Goal: Information Seeking & Learning: Compare options

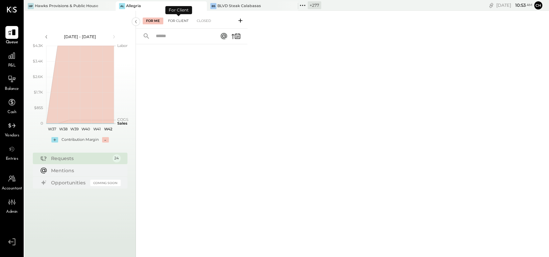
click at [182, 20] on div "For Client" at bounding box center [178, 21] width 27 height 7
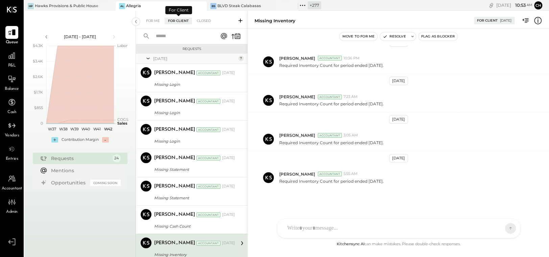
scroll to position [97, 0]
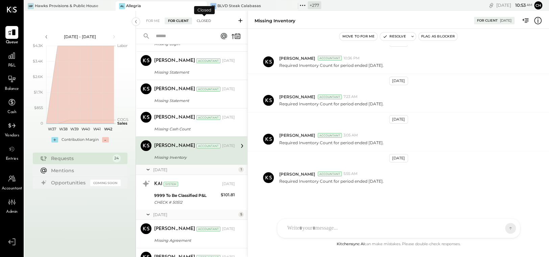
click at [206, 20] on div "Closed" at bounding box center [203, 21] width 21 height 7
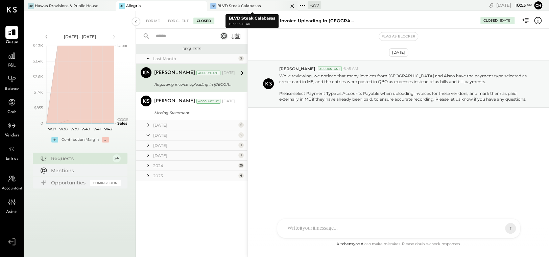
click at [292, 4] on icon at bounding box center [292, 6] width 8 height 8
click at [210, 4] on icon at bounding box center [211, 5] width 9 height 9
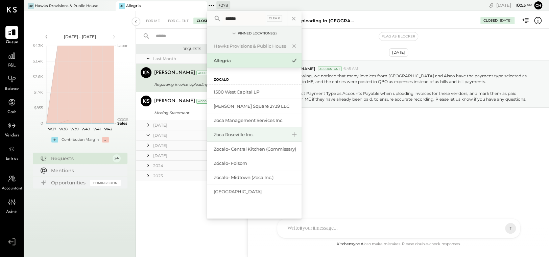
type input "******"
click at [236, 135] on div "Zoca Roseville Inc." at bounding box center [250, 134] width 73 height 6
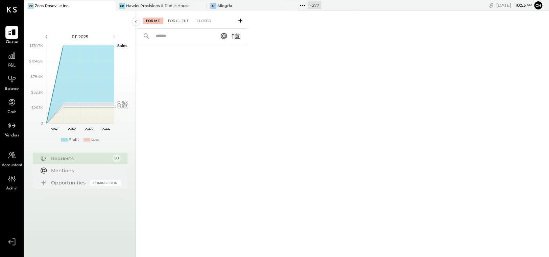
click at [182, 22] on div "For Client" at bounding box center [178, 21] width 27 height 7
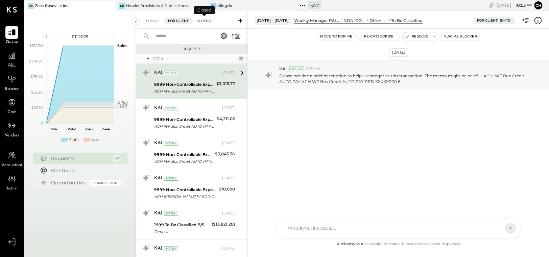
click at [208, 20] on div "Closed" at bounding box center [203, 21] width 21 height 7
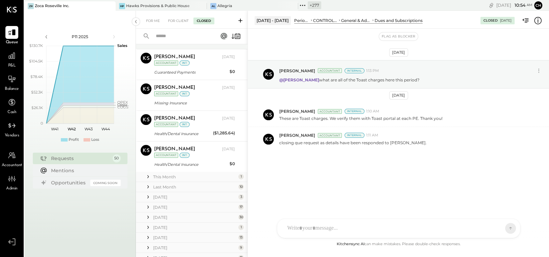
scroll to position [85, 0]
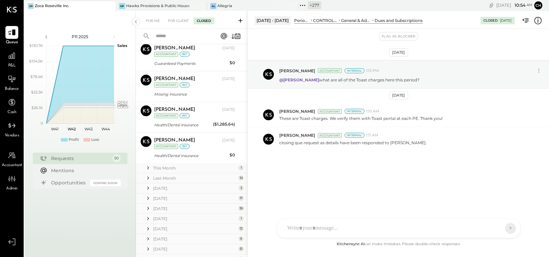
click at [148, 170] on icon at bounding box center [148, 168] width 7 height 7
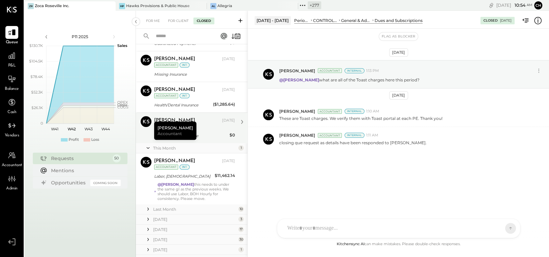
scroll to position [106, 0]
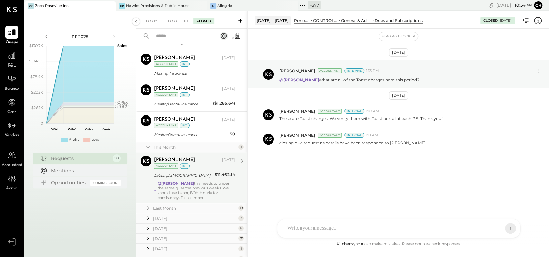
click at [198, 191] on div "@[PERSON_NAME] this needs to under the same gl as the previous weeks. We should…" at bounding box center [196, 190] width 78 height 19
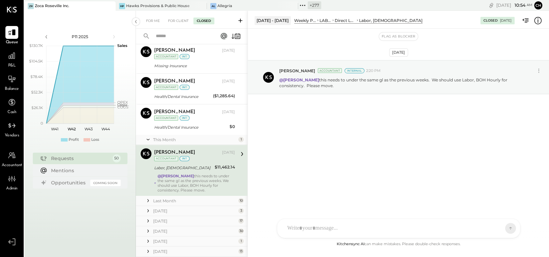
scroll to position [114, 0]
click at [159, 200] on div "Last Month" at bounding box center [194, 201] width 83 height 6
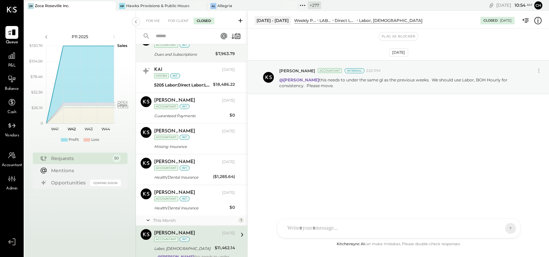
scroll to position [0, 0]
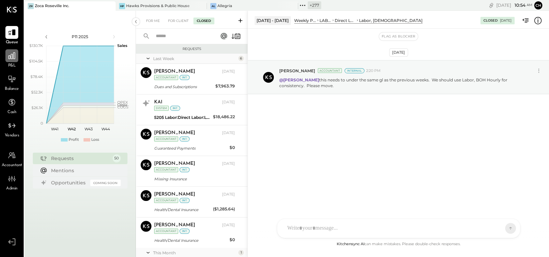
click at [14, 55] on icon at bounding box center [11, 55] width 9 height 9
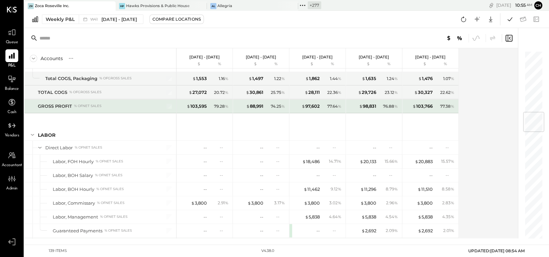
scroll to position [517, 0]
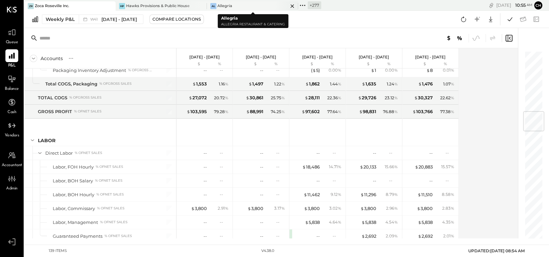
click at [292, 5] on icon at bounding box center [291, 5] width 3 height 3
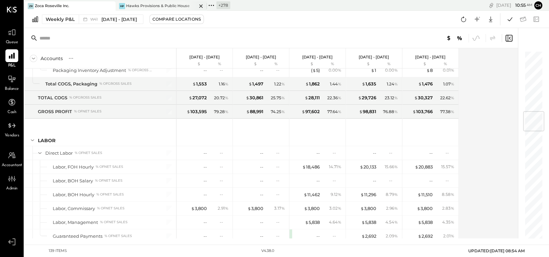
click at [200, 5] on icon at bounding box center [200, 5] width 3 height 3
click at [120, 5] on icon at bounding box center [119, 5] width 1 height 1
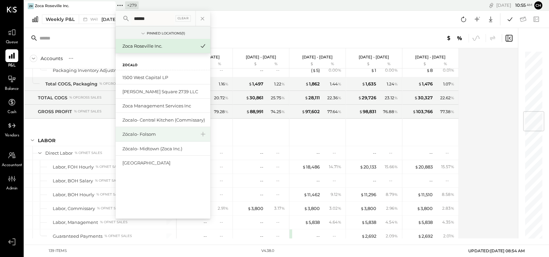
type input "******"
click at [155, 133] on div "Zócalo- Folsom" at bounding box center [158, 134] width 73 height 6
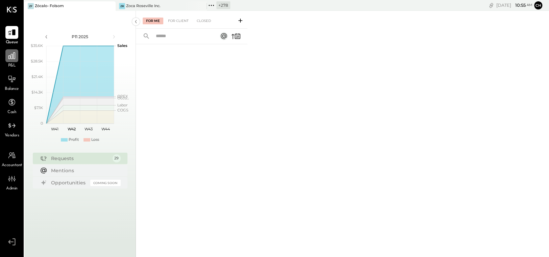
click at [11, 52] on icon at bounding box center [11, 55] width 9 height 9
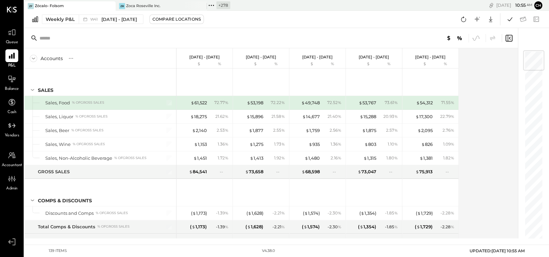
click at [213, 6] on icon at bounding box center [211, 5] width 9 height 9
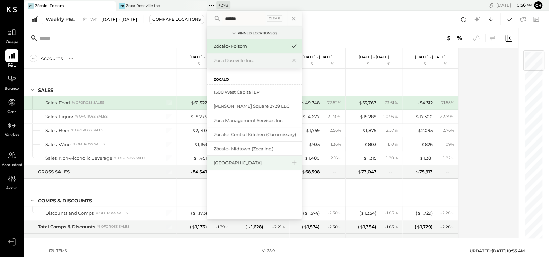
type input "******"
click at [233, 162] on div "[GEOGRAPHIC_DATA]" at bounding box center [250, 163] width 73 height 6
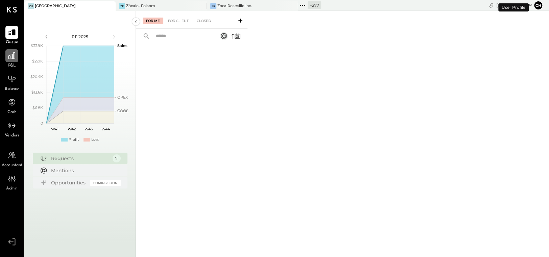
click at [9, 54] on icon at bounding box center [11, 55] width 9 height 9
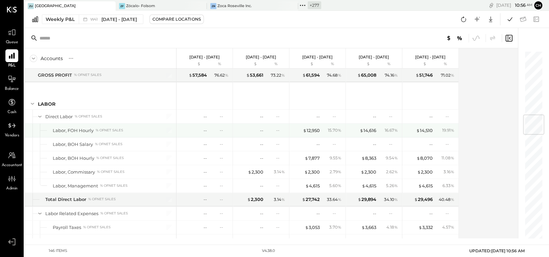
scroll to position [543, 0]
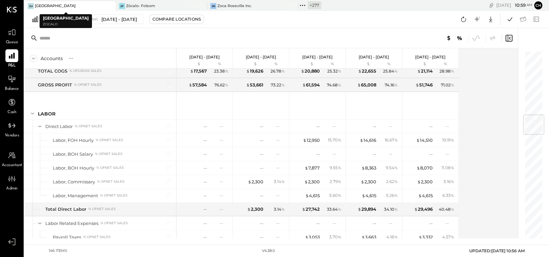
click at [114, 7] on icon at bounding box center [109, 6] width 8 height 8
click at [109, 7] on icon at bounding box center [109, 6] width 8 height 8
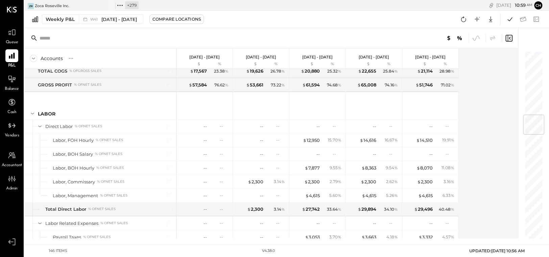
click at [109, 7] on icon at bounding box center [109, 6] width 8 height 8
click at [28, 6] on icon at bounding box center [28, 5] width 9 height 9
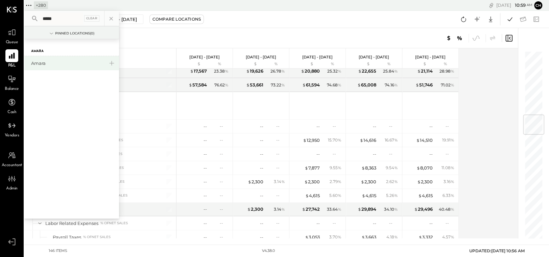
type input "*****"
click at [78, 60] on div "Amara" at bounding box center [67, 63] width 73 height 6
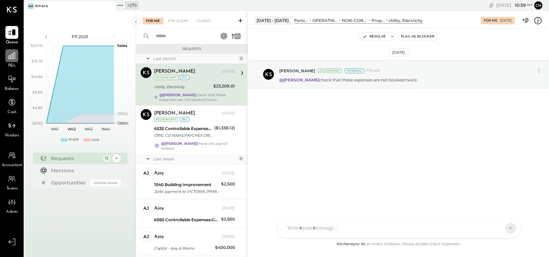
click at [7, 58] on icon at bounding box center [11, 55] width 9 height 9
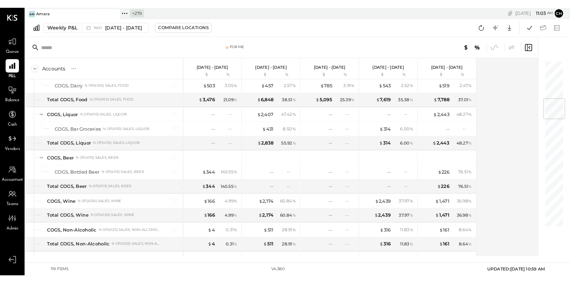
scroll to position [51, 0]
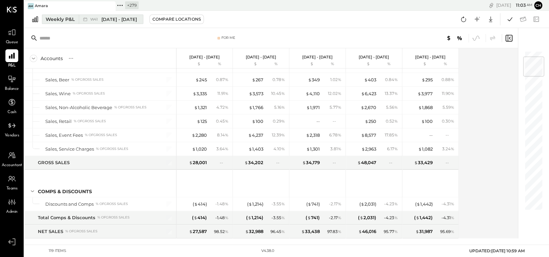
click at [72, 19] on div "Weekly P&L" at bounding box center [60, 19] width 29 height 7
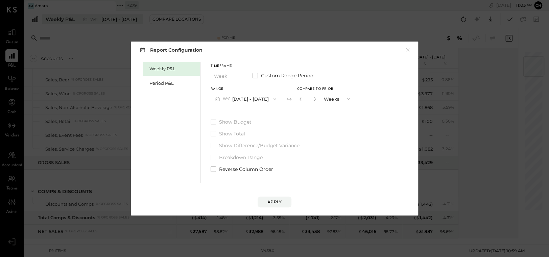
click at [72, 19] on div "Report Configuration × Weekly P&L Period P&L Timeframe Week Custom Range Period…" at bounding box center [274, 128] width 549 height 257
click at [160, 84] on div "Period P&L" at bounding box center [172, 83] width 47 height 6
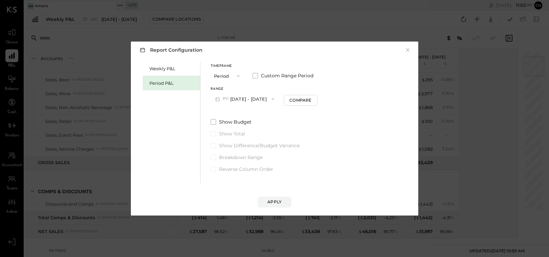
click at [262, 98] on button "P11 [DATE] - [DATE]" at bounding box center [245, 99] width 68 height 13
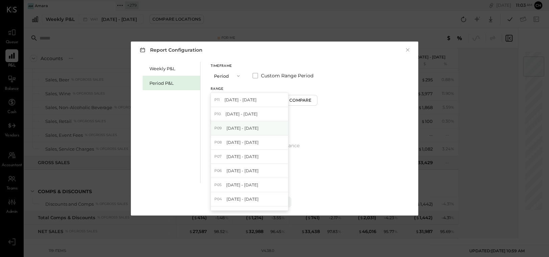
click at [254, 125] on span "[DATE] - [DATE]" at bounding box center [242, 128] width 32 height 6
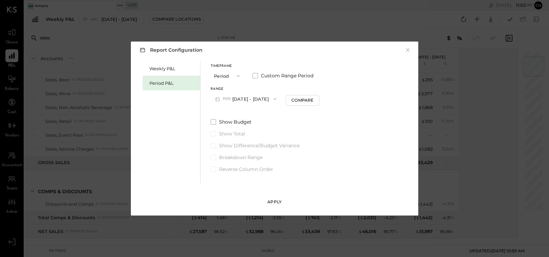
click at [274, 200] on div "Apply" at bounding box center [274, 202] width 14 height 6
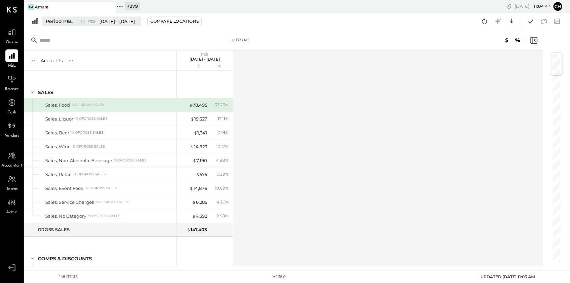
click at [68, 21] on div "Period P&L" at bounding box center [59, 21] width 27 height 7
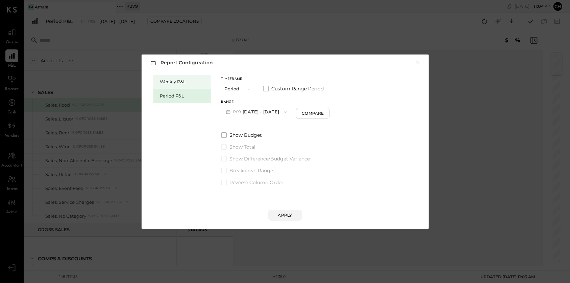
click at [181, 82] on div "Weekly P&L" at bounding box center [183, 81] width 47 height 6
click at [419, 62] on button "×" at bounding box center [418, 62] width 6 height 7
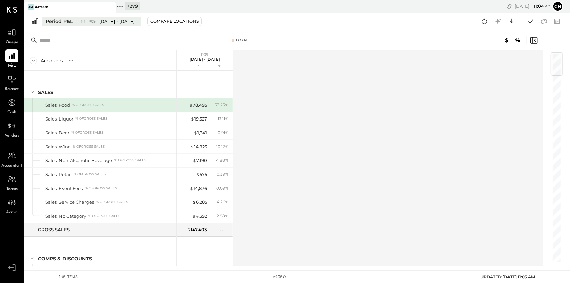
click at [61, 19] on div "Period P&L" at bounding box center [59, 21] width 27 height 7
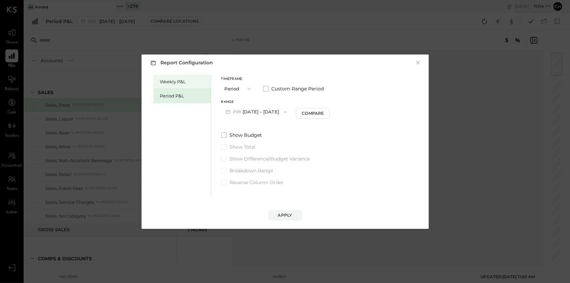
click at [172, 81] on div "Weekly P&L" at bounding box center [183, 81] width 47 height 6
click at [283, 106] on button "W42 [DATE] - [DATE]" at bounding box center [256, 111] width 71 height 13
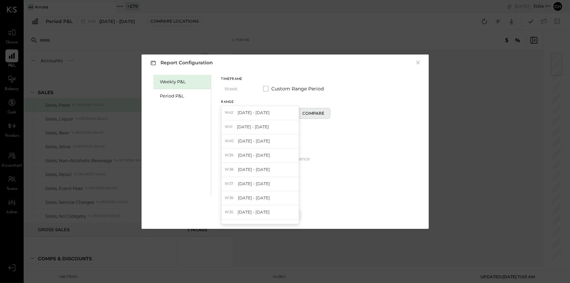
click at [310, 112] on div "Compare" at bounding box center [313, 113] width 22 height 6
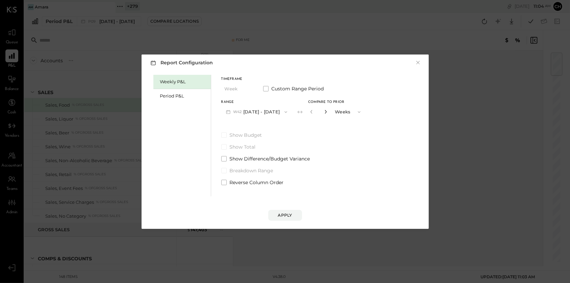
click at [324, 112] on icon "button" at bounding box center [326, 111] width 4 height 4
type input "*"
click at [285, 216] on div "Apply" at bounding box center [285, 215] width 14 height 6
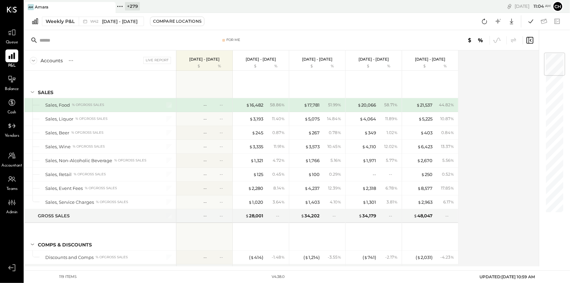
click at [14, 59] on icon at bounding box center [11, 55] width 9 height 9
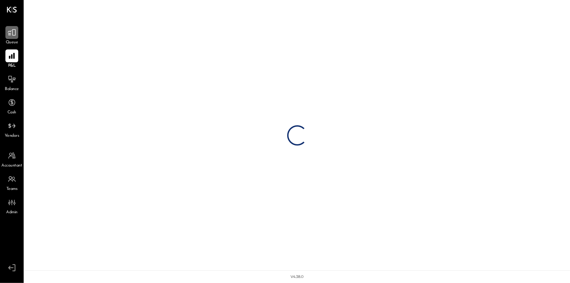
click at [16, 34] on icon at bounding box center [11, 32] width 9 height 9
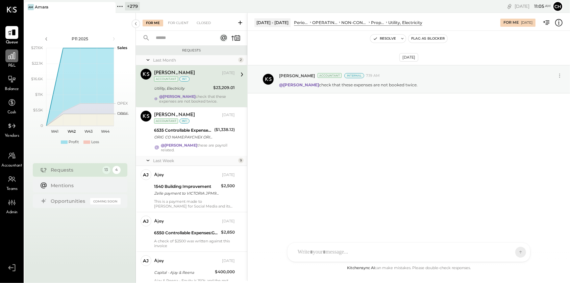
click at [10, 57] on icon at bounding box center [11, 55] width 9 height 9
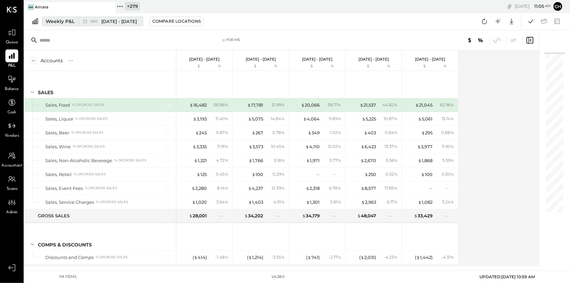
click at [59, 21] on div "Weekly P&L" at bounding box center [60, 21] width 29 height 7
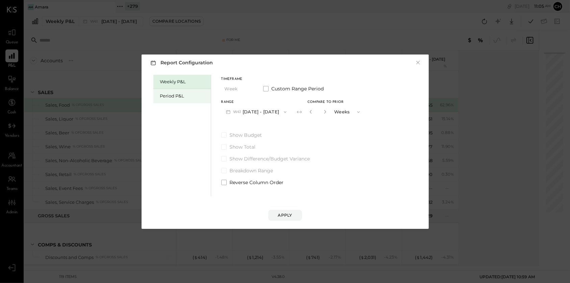
click at [171, 97] on div "Period P&L" at bounding box center [183, 96] width 47 height 6
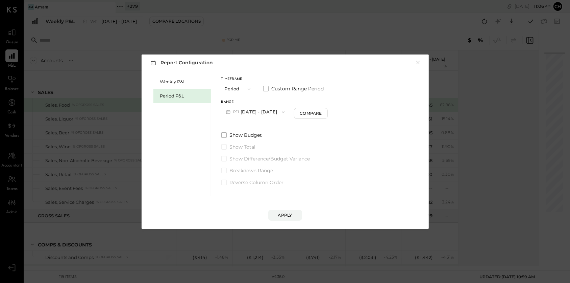
click at [258, 112] on button "P11 [DATE] - [DATE]" at bounding box center [255, 111] width 68 height 13
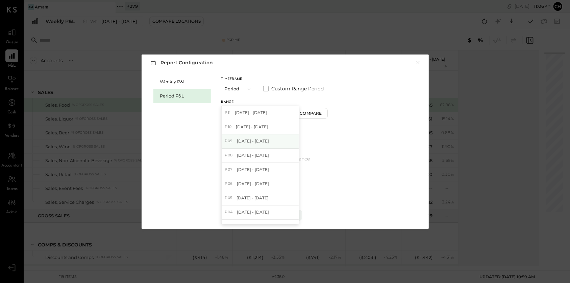
click at [239, 139] on span "[DATE] - [DATE]" at bounding box center [253, 141] width 32 height 6
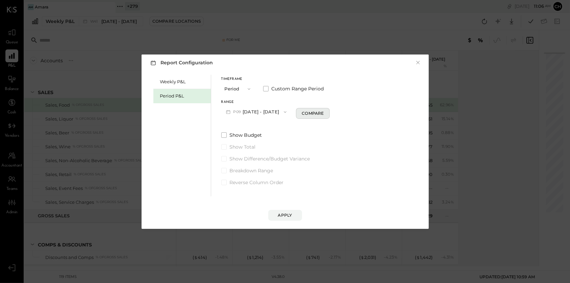
click at [323, 113] on div "Compare" at bounding box center [313, 113] width 22 height 6
click at [327, 111] on icon "button" at bounding box center [325, 111] width 4 height 4
type input "*"
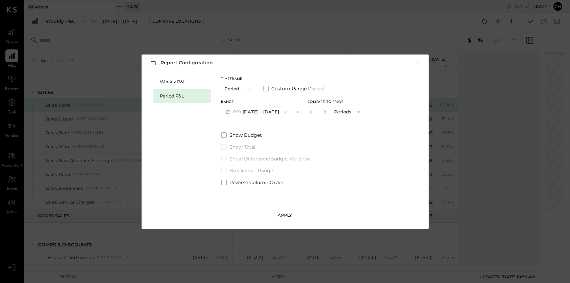
click at [284, 216] on div "Apply" at bounding box center [285, 215] width 14 height 6
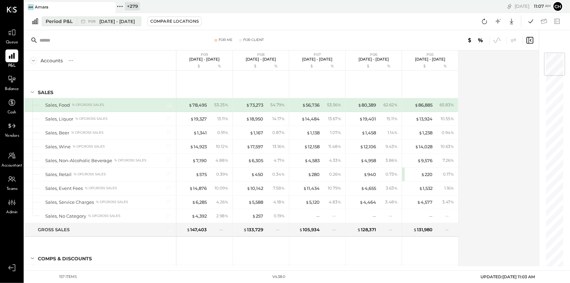
click at [122, 22] on span "[DATE] - [DATE]" at bounding box center [116, 21] width 35 height 6
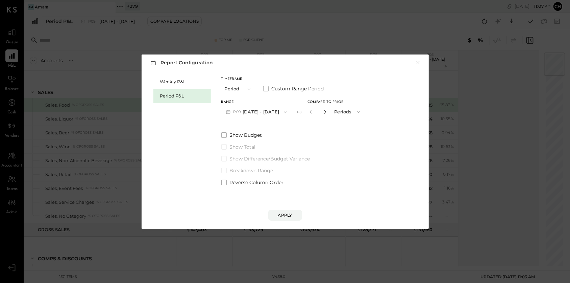
click at [326, 113] on icon "button" at bounding box center [325, 112] width 2 height 4
click at [327, 113] on icon "button" at bounding box center [325, 111] width 4 height 4
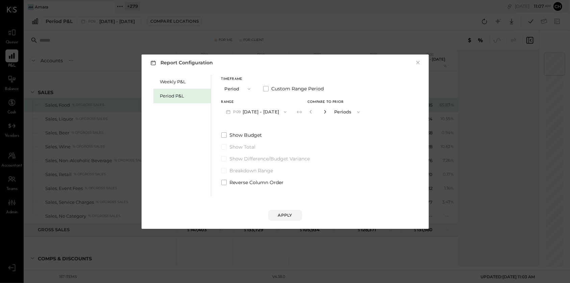
click at [327, 113] on icon "button" at bounding box center [325, 111] width 4 height 4
type input "**"
click at [293, 216] on button "Apply" at bounding box center [285, 215] width 34 height 11
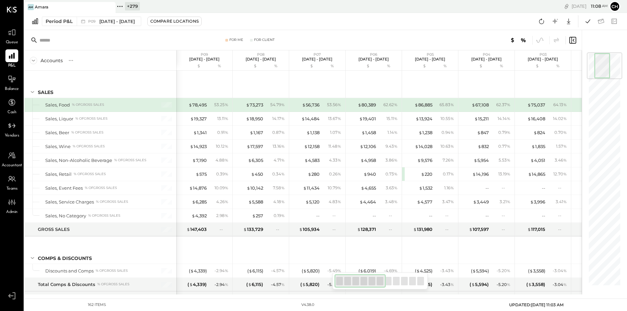
click at [422, 36] on div at bounding box center [465, 40] width 224 height 9
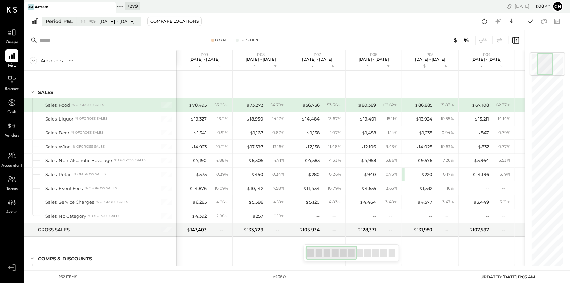
click at [101, 24] on span "[DATE] - [DATE]" at bounding box center [116, 21] width 35 height 6
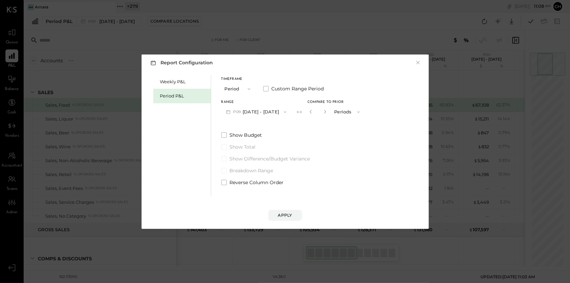
click at [234, 88] on button "Period" at bounding box center [238, 88] width 34 height 13
click at [235, 112] on div "YTD" at bounding box center [238, 113] width 33 height 12
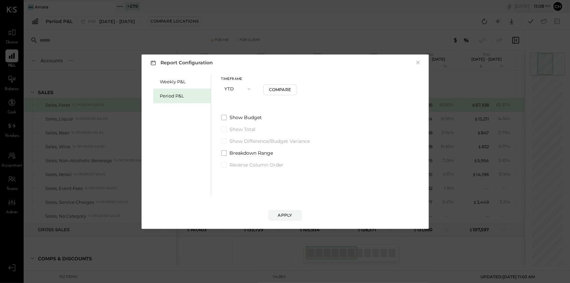
click at [236, 90] on button "YTD" at bounding box center [238, 88] width 34 height 13
click at [238, 127] on div "Year" at bounding box center [238, 125] width 33 height 12
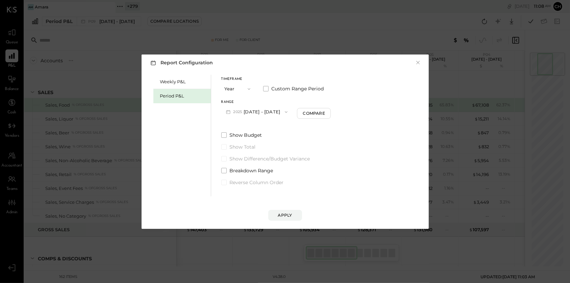
click at [278, 113] on button "2025 [DATE] - [DATE]" at bounding box center [256, 111] width 71 height 13
click at [245, 88] on span "button" at bounding box center [247, 88] width 9 height 5
click at [242, 89] on div "Period" at bounding box center [238, 89] width 33 height 12
click at [306, 113] on div "Compare" at bounding box center [311, 113] width 22 height 6
click at [350, 110] on button "Periods" at bounding box center [346, 111] width 34 height 13
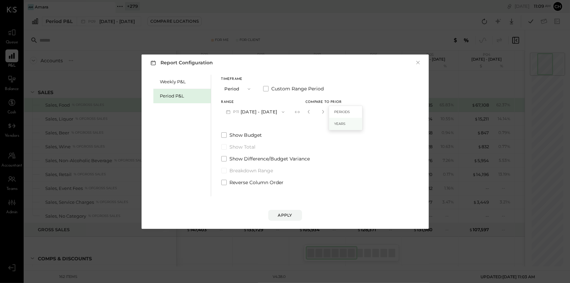
click at [345, 123] on span "Years" at bounding box center [339, 123] width 11 height 4
click at [347, 110] on button "Years" at bounding box center [346, 111] width 34 height 13
click at [348, 112] on span "Periods" at bounding box center [342, 111] width 16 height 4
click at [248, 89] on icon "button" at bounding box center [248, 88] width 5 height 5
click at [243, 100] on div "Quarter" at bounding box center [238, 101] width 33 height 12
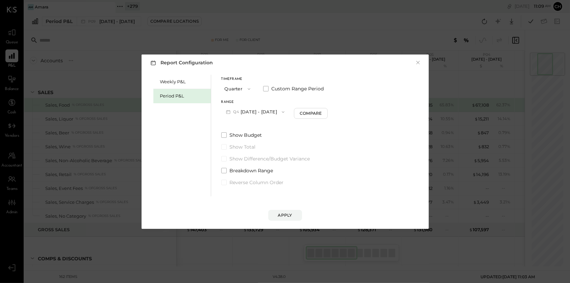
click at [245, 112] on button "Q4 [DATE] - [DATE]" at bounding box center [255, 111] width 68 height 13
click at [242, 89] on button "Quarter" at bounding box center [238, 88] width 34 height 13
click at [237, 89] on span "Period" at bounding box center [234, 89] width 14 height 4
click at [322, 116] on div "Compare" at bounding box center [311, 113] width 22 height 6
click at [351, 110] on button "Periods" at bounding box center [346, 111] width 34 height 13
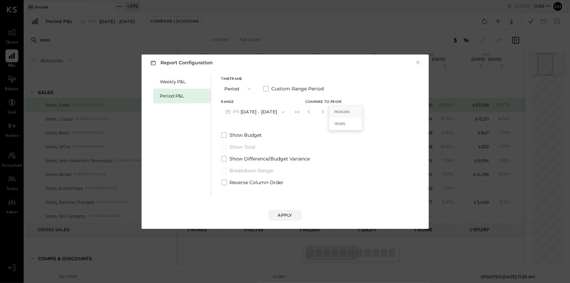
click at [343, 110] on span "Periods" at bounding box center [342, 111] width 16 height 4
click at [325, 111] on icon "button" at bounding box center [323, 111] width 4 height 4
type input "*"
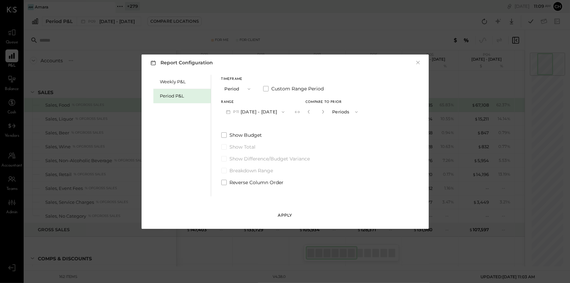
click at [288, 216] on div "Apply" at bounding box center [285, 215] width 14 height 6
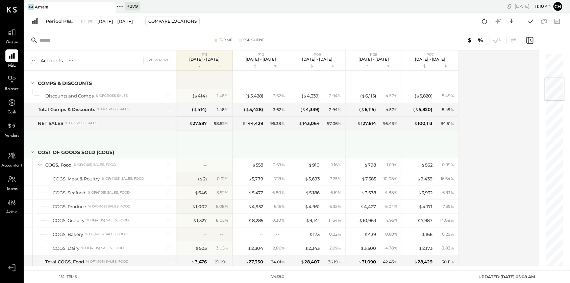
scroll to position [211, 0]
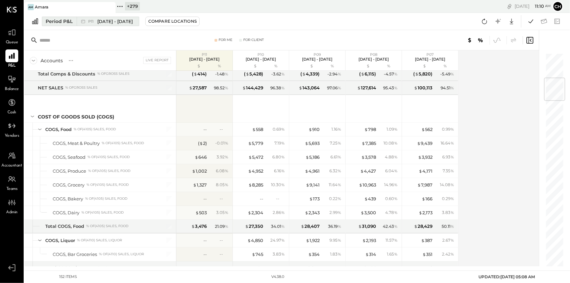
click at [102, 24] on span "[DATE] - [DATE]" at bounding box center [114, 21] width 35 height 6
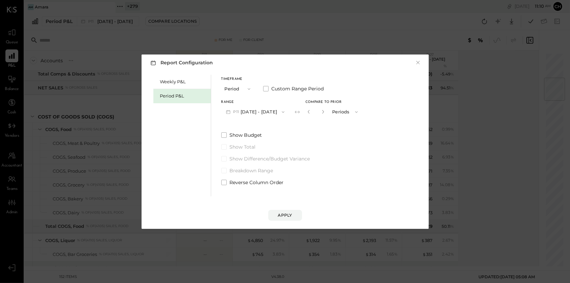
click at [263, 112] on button "P11 [DATE] - [DATE]" at bounding box center [255, 111] width 68 height 13
click at [263, 127] on span "[DATE] - [DATE]" at bounding box center [252, 127] width 32 height 6
click at [285, 214] on div "Apply" at bounding box center [285, 215] width 14 height 6
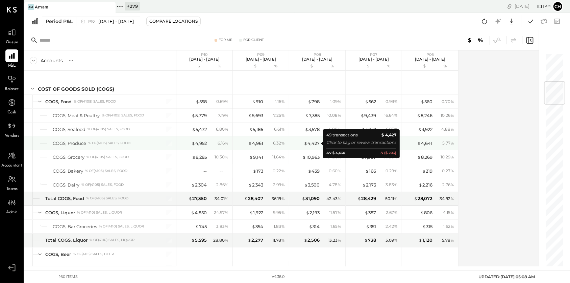
scroll to position [240, 0]
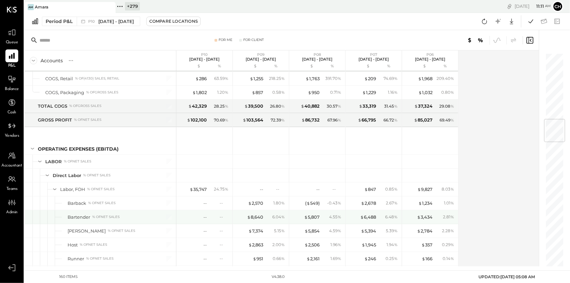
scroll to position [554, 0]
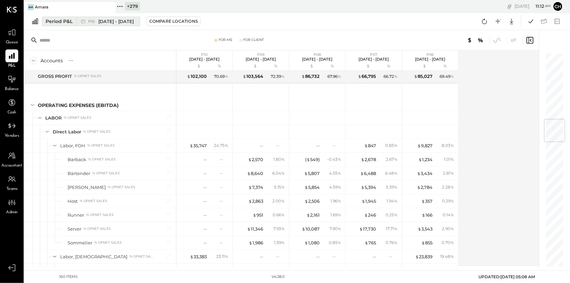
click at [125, 21] on span "[DATE] - [DATE]" at bounding box center [115, 21] width 35 height 6
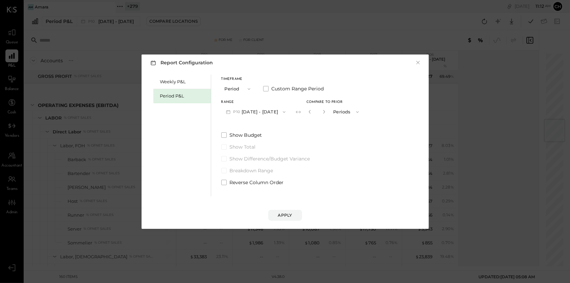
click at [264, 113] on button "P10 [DATE] - [DATE]" at bounding box center [255, 111] width 69 height 13
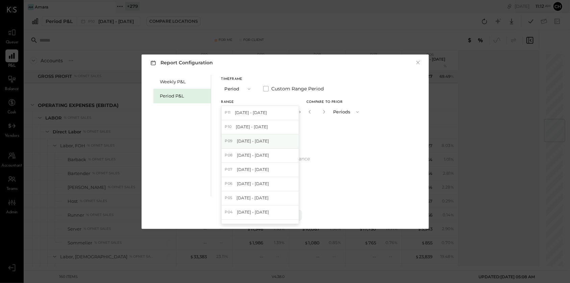
click at [264, 138] on span "[DATE] - [DATE]" at bounding box center [253, 141] width 32 height 6
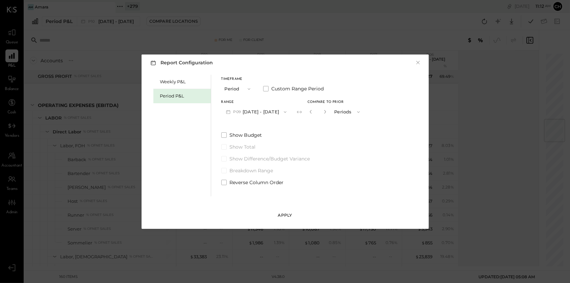
click at [284, 216] on div "Apply" at bounding box center [285, 215] width 14 height 6
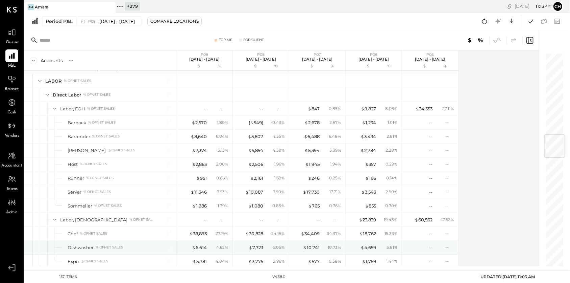
scroll to position [686, 0]
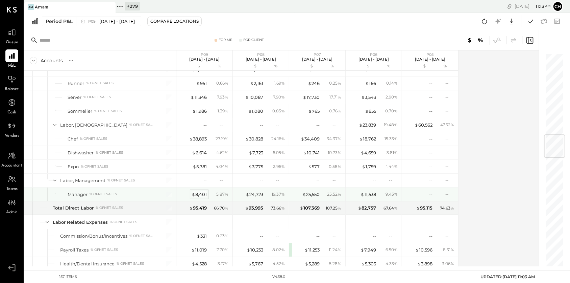
click at [197, 193] on div "$ 8,401" at bounding box center [199, 194] width 15 height 6
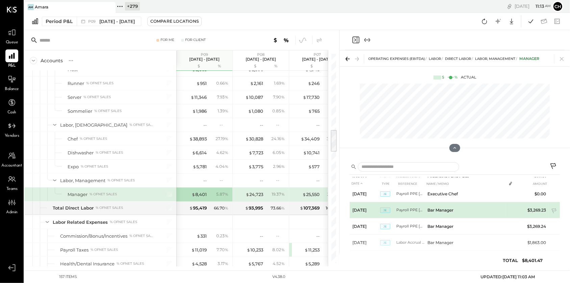
scroll to position [28, 0]
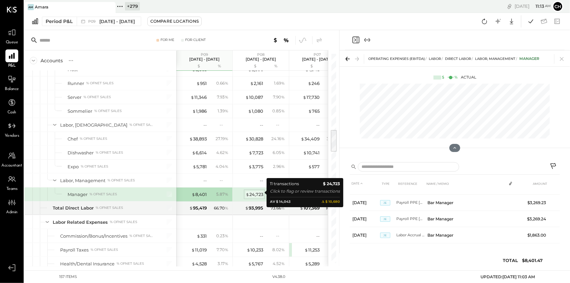
click at [258, 192] on div "$ 24,723" at bounding box center [255, 194] width 18 height 6
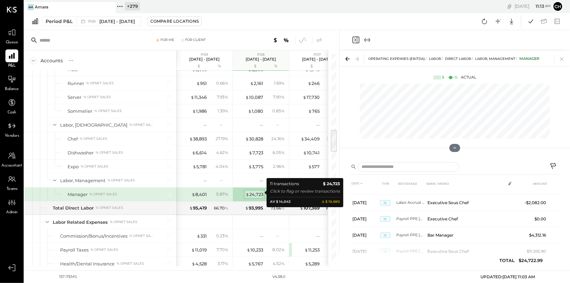
click at [258, 192] on div "$ 24,723" at bounding box center [255, 194] width 18 height 6
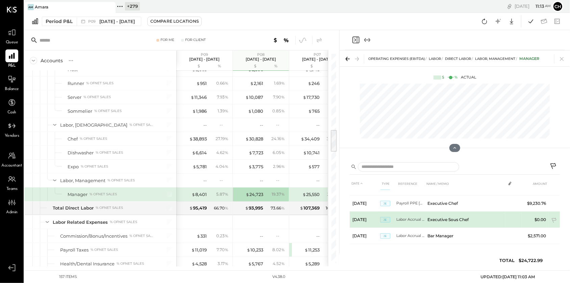
scroll to position [125, 0]
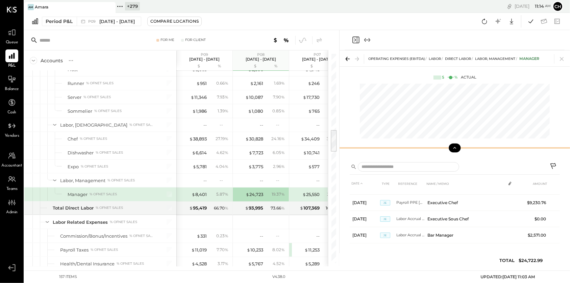
click at [453, 148] on icon at bounding box center [455, 148] width 6 height 6
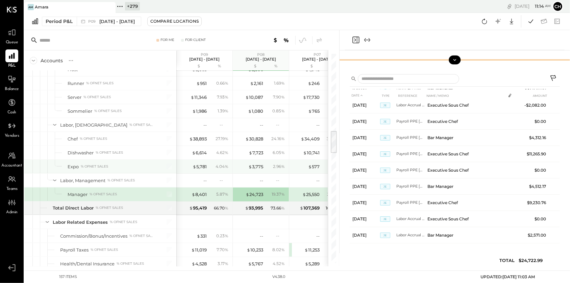
scroll to position [696, 0]
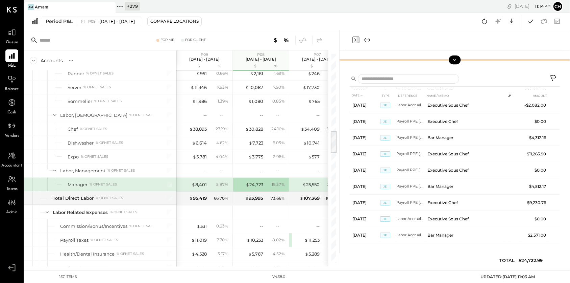
click at [355, 39] on icon "Close panel" at bounding box center [356, 40] width 8 height 8
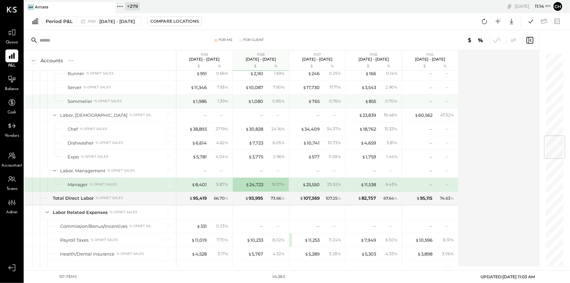
scroll to position [673, 0]
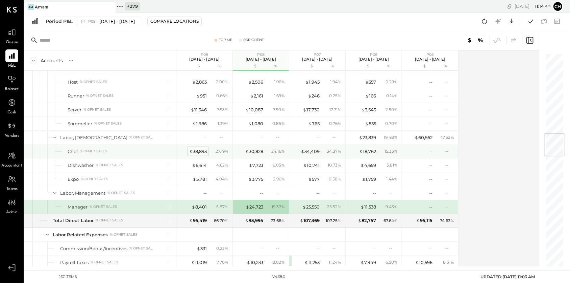
click at [200, 149] on div "$ 38,893" at bounding box center [198, 151] width 18 height 6
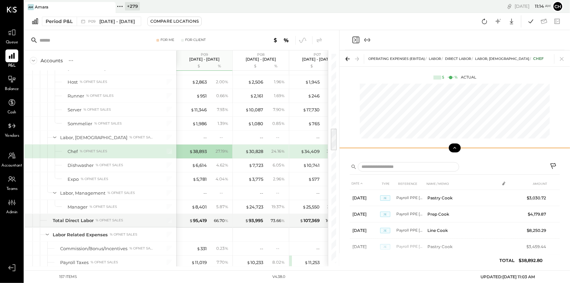
click at [458, 149] on button at bounding box center [455, 147] width 12 height 9
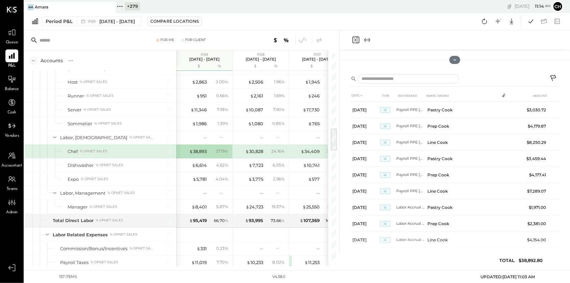
click at [356, 39] on icon "Close panel" at bounding box center [356, 40] width 8 height 8
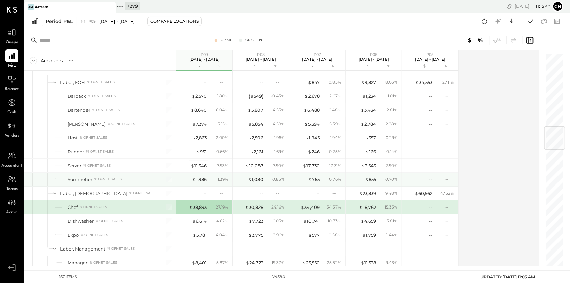
scroll to position [610, 0]
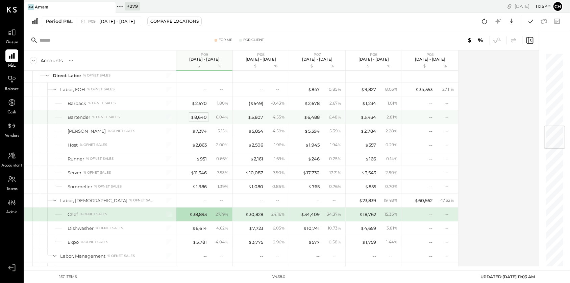
click at [198, 116] on div "$ 8,640" at bounding box center [199, 117] width 16 height 6
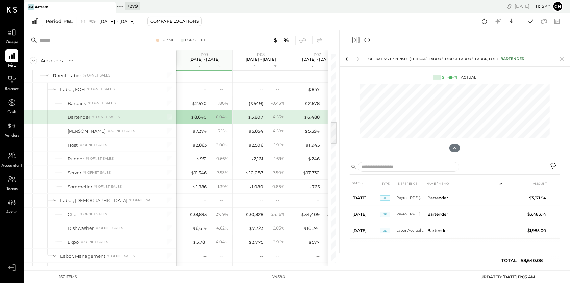
click at [357, 39] on icon "Close panel" at bounding box center [356, 40] width 8 height 8
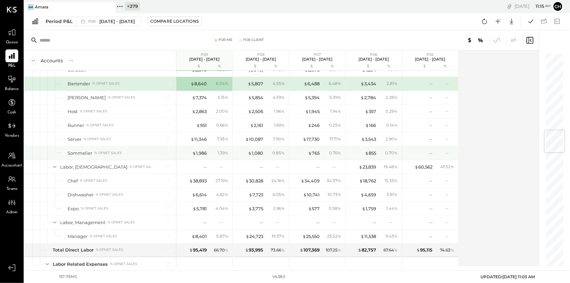
scroll to position [672, 0]
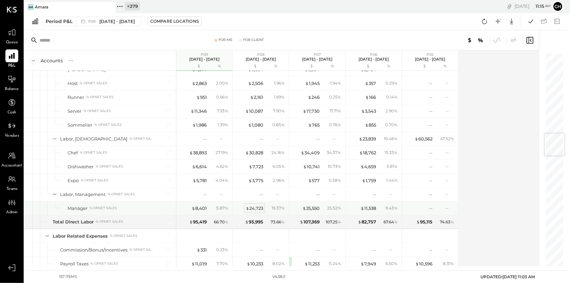
click at [259, 206] on div "$ 24,723" at bounding box center [255, 208] width 18 height 6
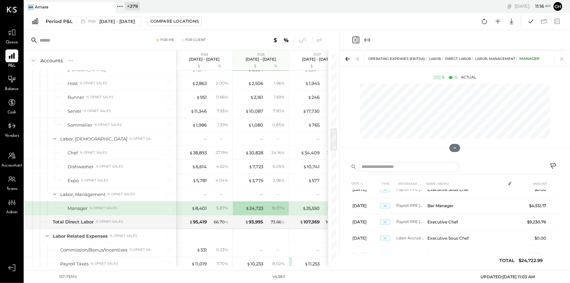
scroll to position [125, 0]
click at [315, 206] on div "$ 25,550" at bounding box center [310, 208] width 17 height 6
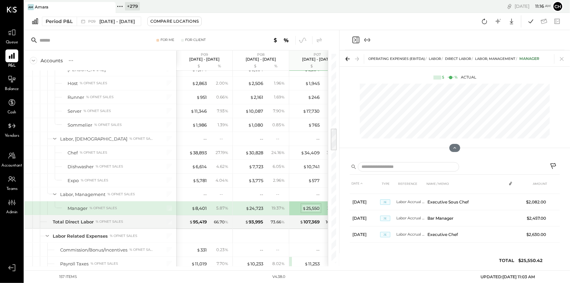
scroll to position [93, 0]
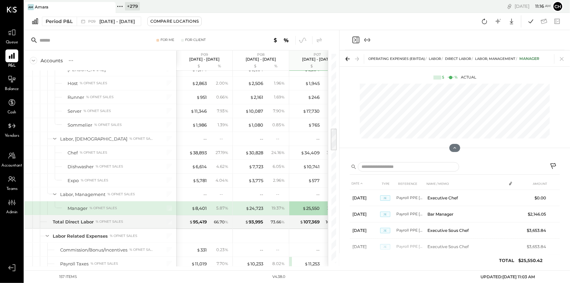
click at [354, 36] on icon "Close panel" at bounding box center [356, 40] width 8 height 8
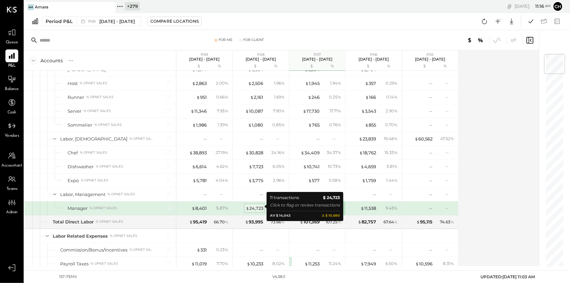
click at [253, 206] on div "$ 24,723" at bounding box center [255, 208] width 18 height 6
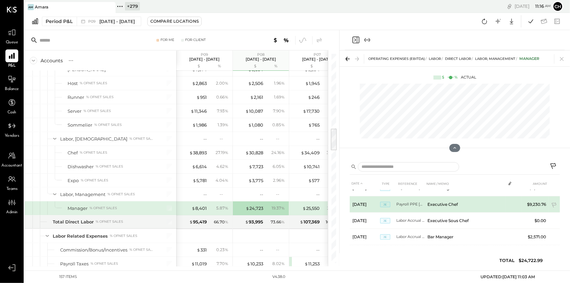
scroll to position [125, 0]
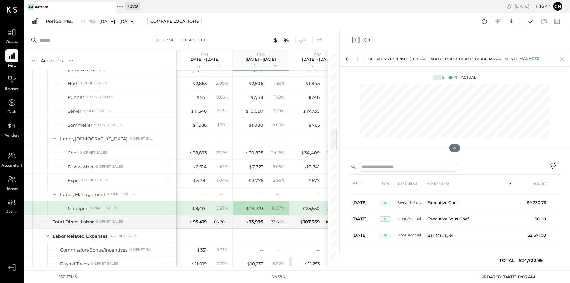
click at [356, 39] on icon "Close panel" at bounding box center [356, 40] width 8 height 8
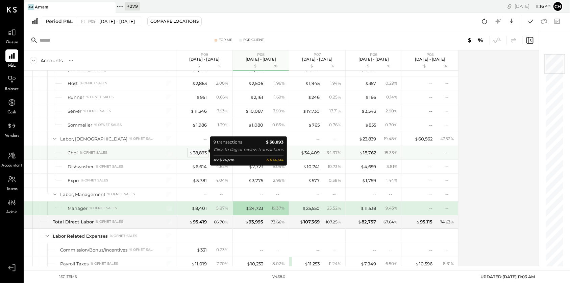
click at [203, 150] on div "$ 38,893" at bounding box center [198, 152] width 18 height 6
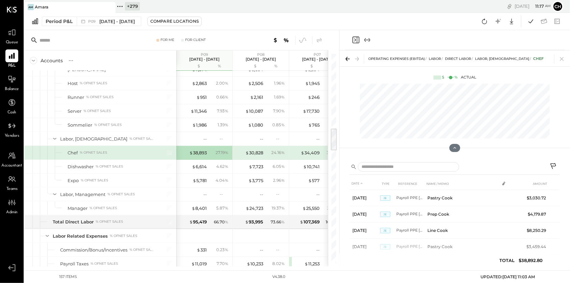
click at [354, 40] on icon "Close panel" at bounding box center [356, 40] width 8 height 8
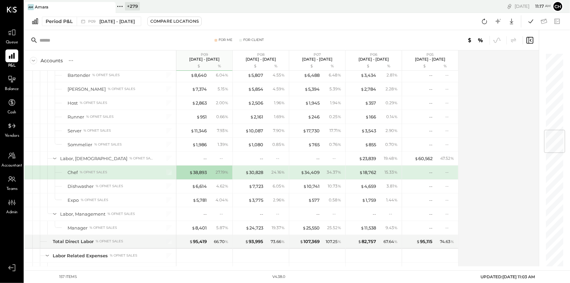
scroll to position [646, 0]
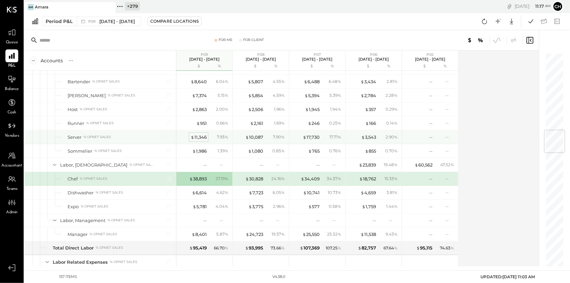
click at [198, 135] on div "$ 11,346" at bounding box center [199, 137] width 16 height 6
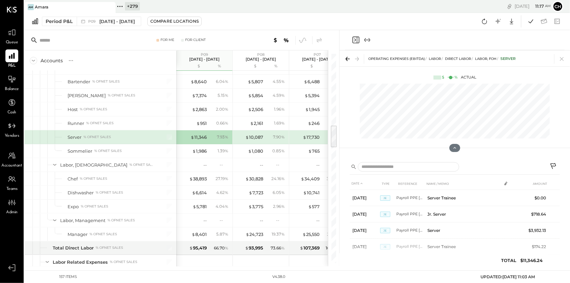
click at [355, 40] on icon "Close panel" at bounding box center [356, 40] width 2 height 3
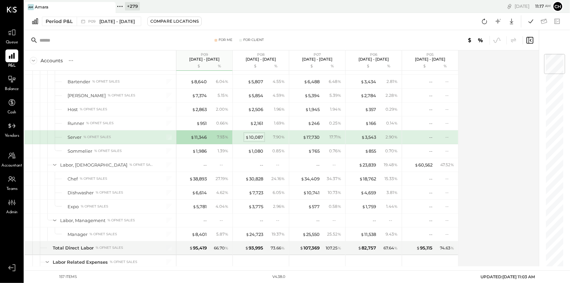
click at [262, 134] on div "$ 10,087" at bounding box center [254, 137] width 18 height 6
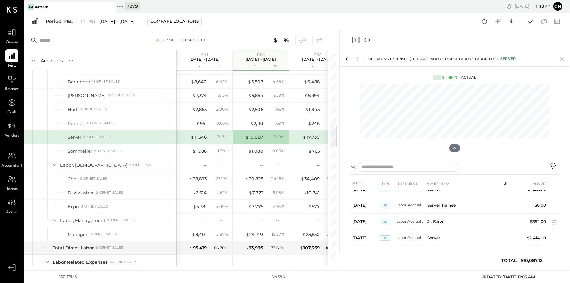
scroll to position [141, 0]
click at [355, 40] on icon "Close panel" at bounding box center [356, 40] width 8 height 8
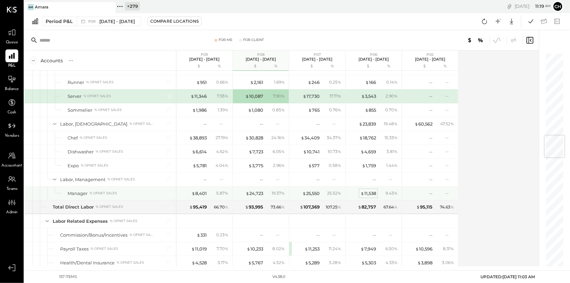
scroll to position [688, 0]
click at [308, 189] on div "$ 25,550" at bounding box center [310, 192] width 17 height 6
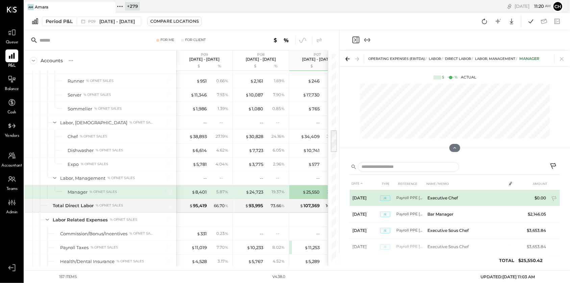
click at [429, 197] on td "Executive Chef" at bounding box center [465, 198] width 81 height 16
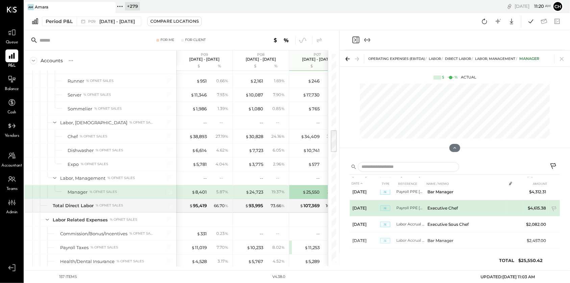
scroll to position [71, 0]
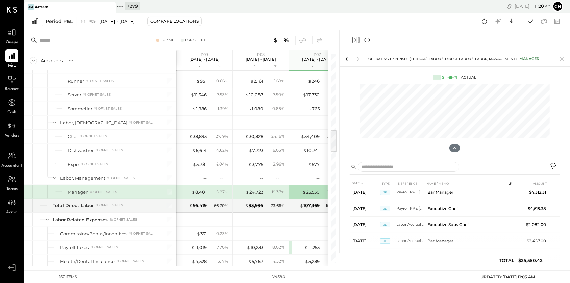
click at [357, 40] on icon "Close panel" at bounding box center [356, 40] width 8 height 8
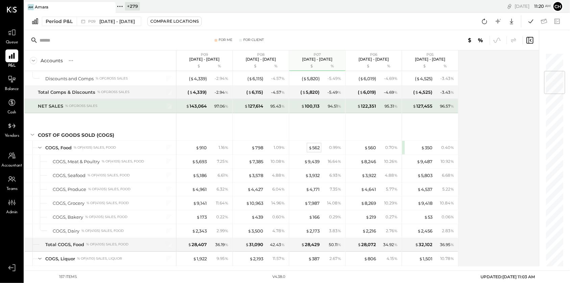
scroll to position [154, 0]
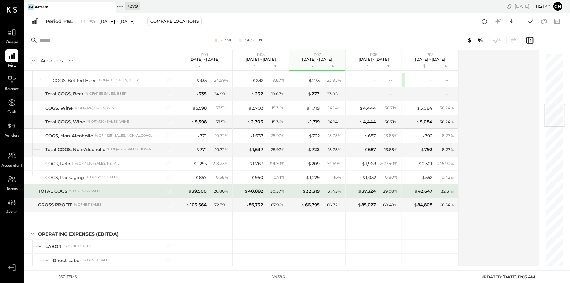
scroll to position [427, 0]
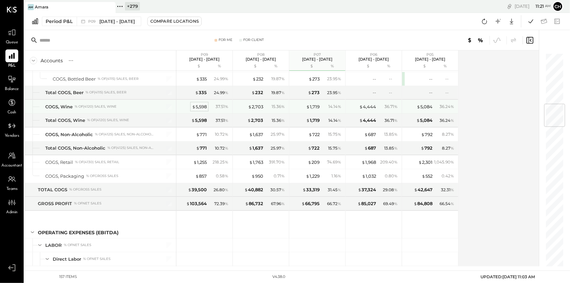
click at [202, 104] on div "$ 5,598" at bounding box center [199, 106] width 15 height 6
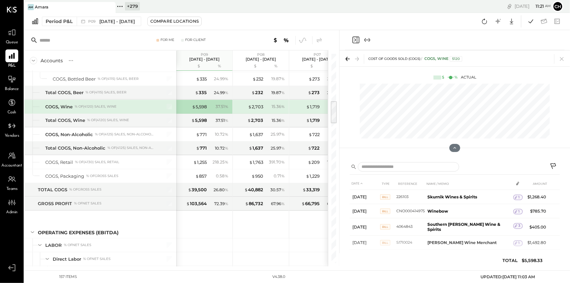
click at [347, 60] on icon at bounding box center [347, 58] width 9 height 9
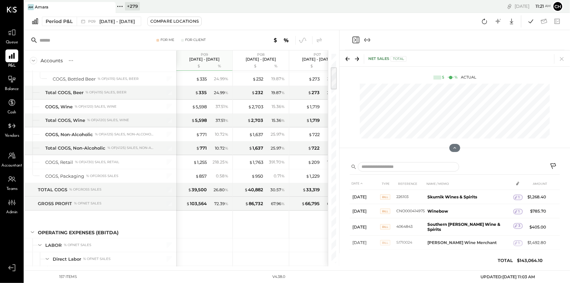
scroll to position [123, 0]
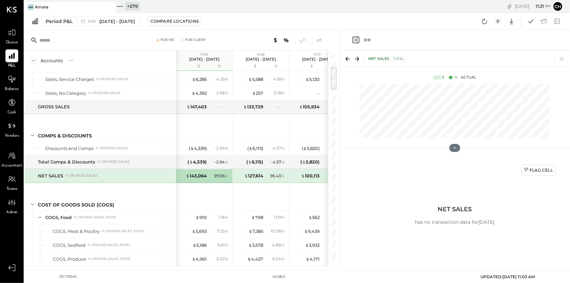
click at [355, 40] on icon "Close panel" at bounding box center [356, 40] width 8 height 8
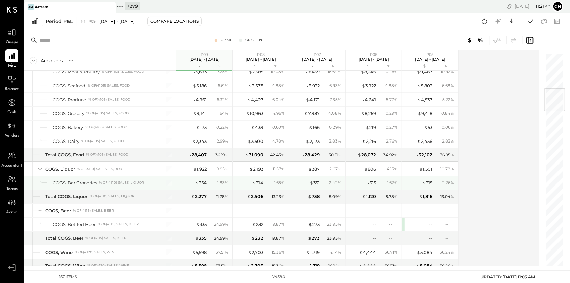
scroll to position [297, 0]
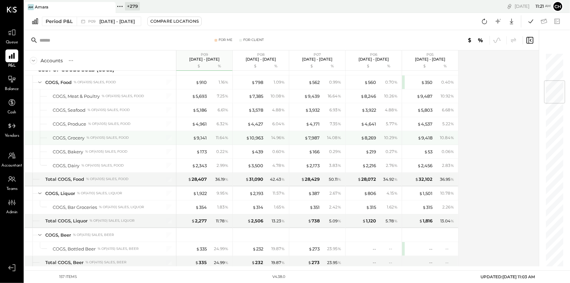
scroll to position [230, 0]
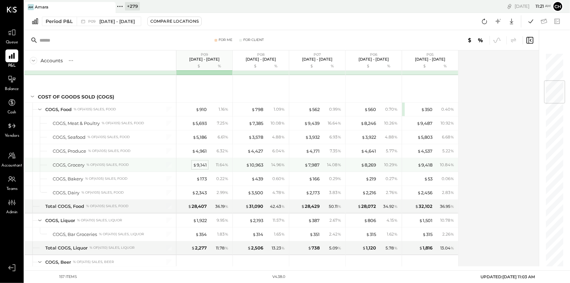
click at [200, 164] on div "$ 9,141" at bounding box center [200, 165] width 14 height 6
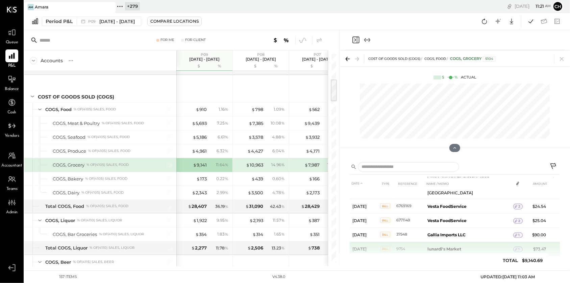
scroll to position [769, 0]
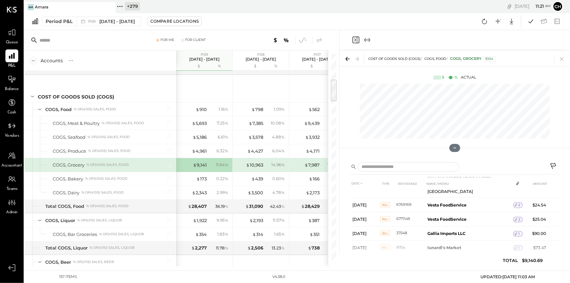
click at [349, 58] on icon at bounding box center [347, 58] width 9 height 9
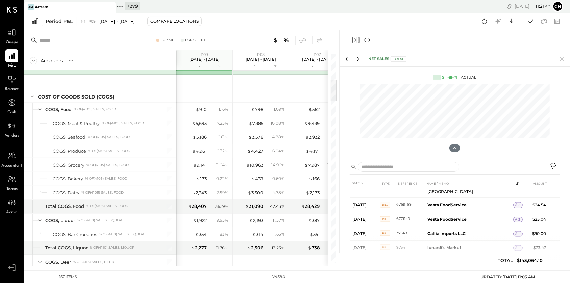
scroll to position [123, 0]
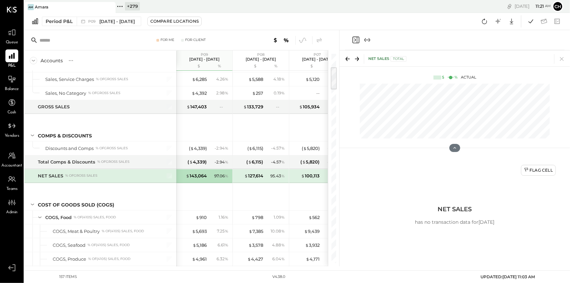
click at [354, 40] on icon "Close panel" at bounding box center [356, 40] width 8 height 8
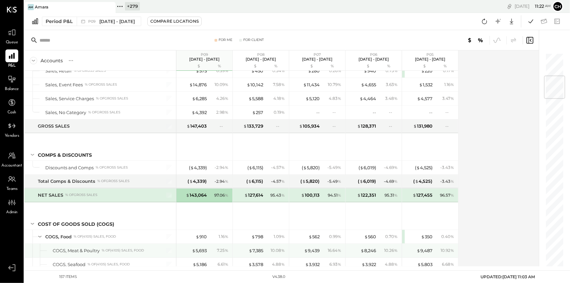
scroll to position [193, 0]
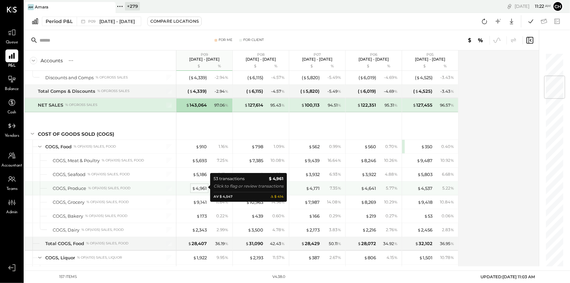
click at [203, 186] on div "$ 4,961" at bounding box center [199, 188] width 15 height 6
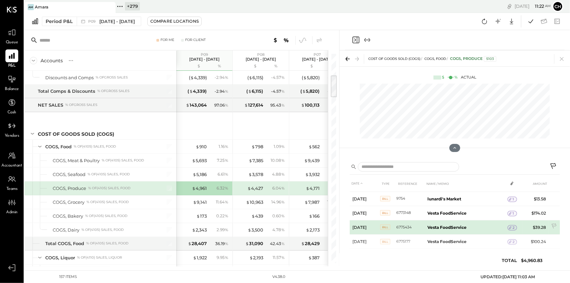
scroll to position [704, 0]
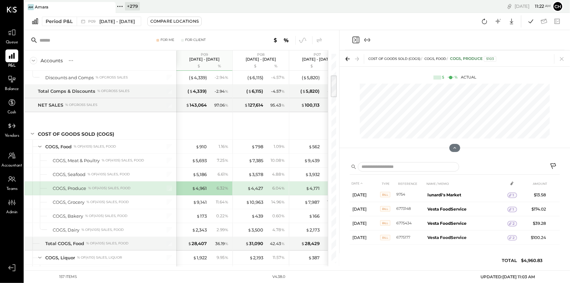
click at [367, 40] on icon "Expand panel (e)" at bounding box center [367, 40] width 8 height 8
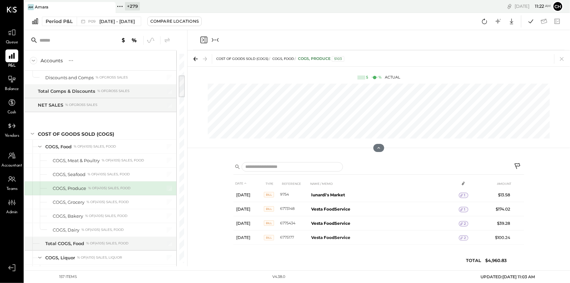
click at [203, 37] on icon "Close panel" at bounding box center [204, 40] width 8 height 8
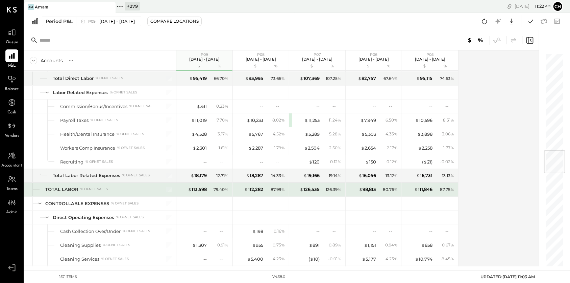
scroll to position [814, 0]
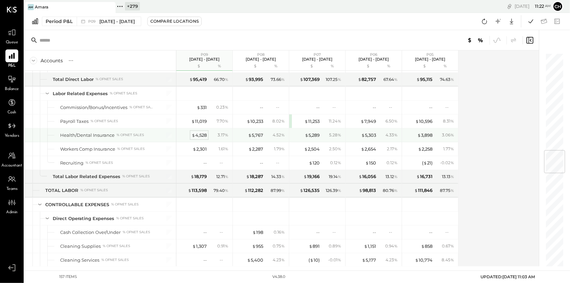
click at [201, 133] on div "$ 4,528" at bounding box center [199, 135] width 15 height 6
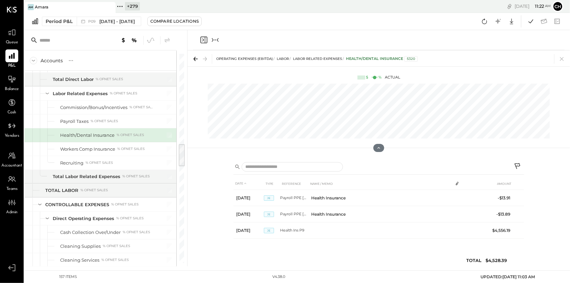
click at [204, 42] on icon "Close panel" at bounding box center [204, 40] width 8 height 8
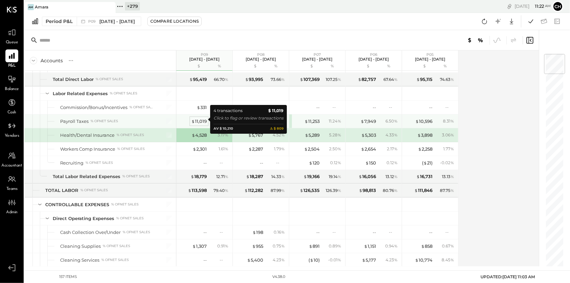
click at [201, 118] on div "$ 11,019" at bounding box center [199, 121] width 16 height 6
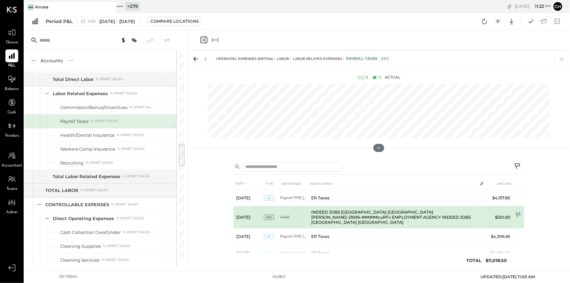
click at [518, 213] on icon at bounding box center [518, 215] width 7 height 7
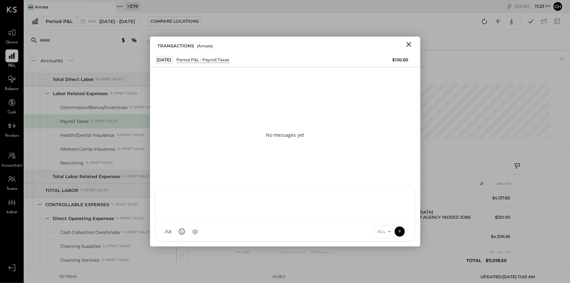
click at [284, 232] on div "R reena RS Rushabh Shah TM Tasmir Malek ID Iris Del Rocio Albarrán Millán J jor…" at bounding box center [285, 213] width 260 height 56
click at [402, 232] on icon at bounding box center [400, 230] width 6 height 7
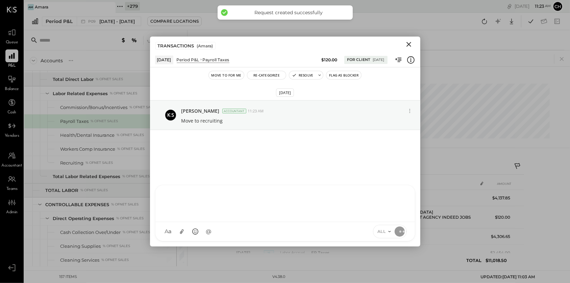
click at [409, 43] on icon "Close" at bounding box center [409, 44] width 8 height 8
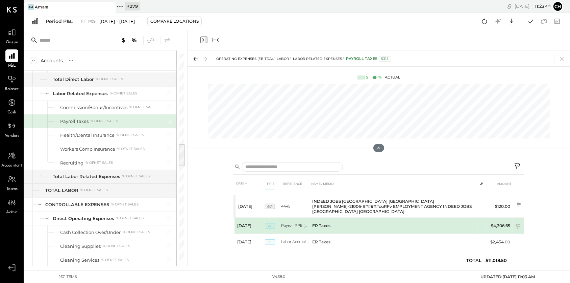
scroll to position [13, 0]
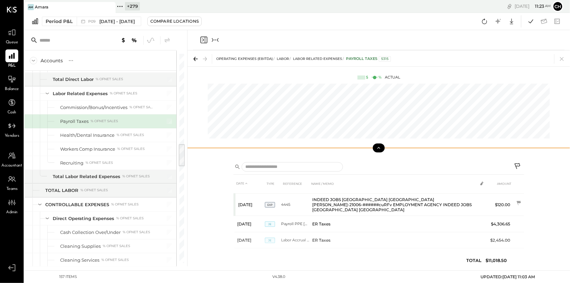
click at [379, 148] on icon at bounding box center [379, 148] width 3 height 2
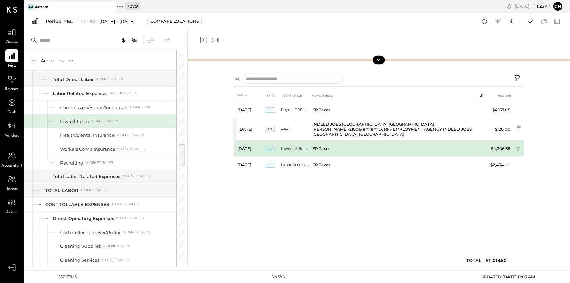
scroll to position [0, 0]
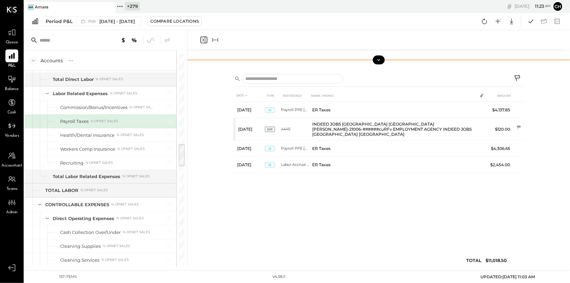
click at [203, 38] on icon "Close panel" at bounding box center [204, 40] width 8 height 8
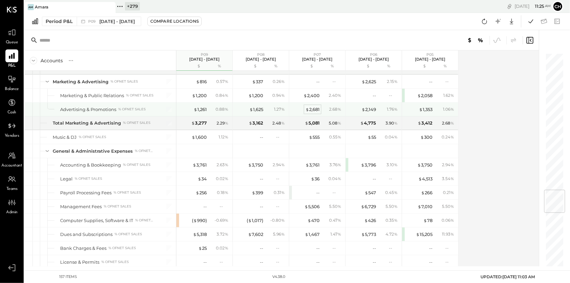
scroll to position [1171, 0]
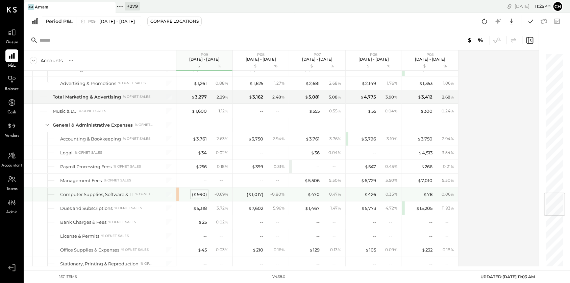
click at [205, 191] on div "( $ 990 )" at bounding box center [199, 194] width 15 height 6
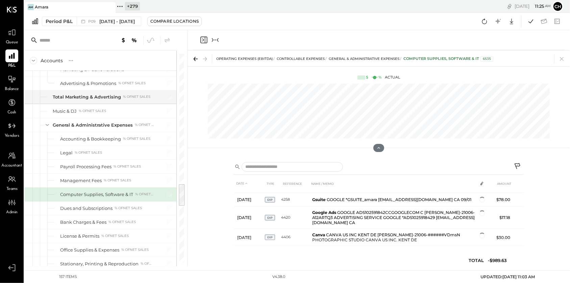
scroll to position [94, 0]
click at [203, 39] on icon "Close panel" at bounding box center [204, 40] width 8 height 8
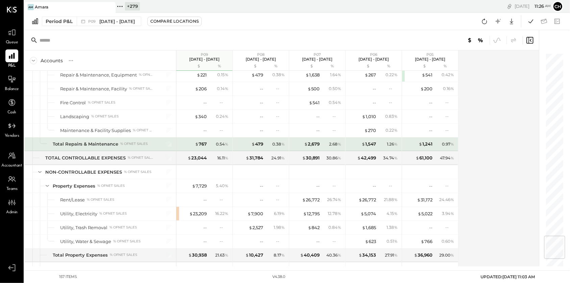
scroll to position [1531, 0]
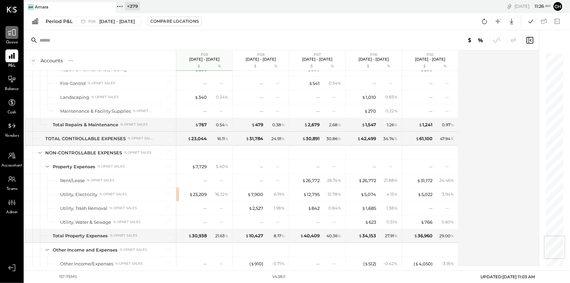
click at [16, 30] on icon at bounding box center [11, 32] width 9 height 9
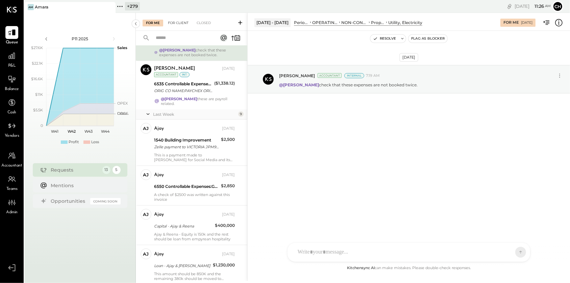
click at [176, 25] on div "For Client" at bounding box center [178, 23] width 27 height 7
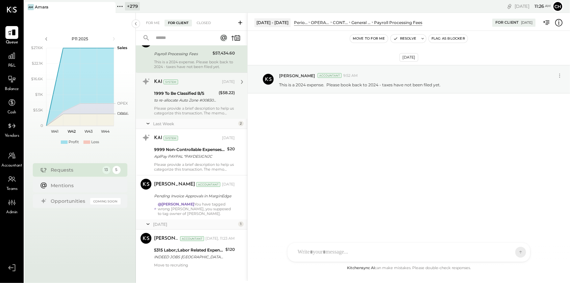
scroll to position [34, 0]
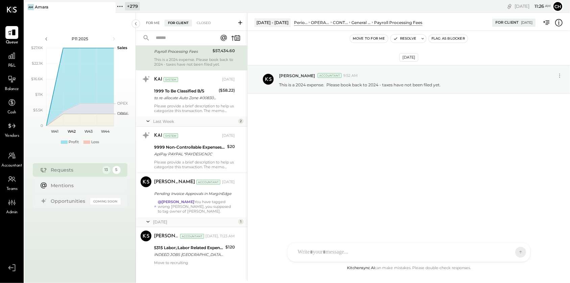
click at [154, 22] on div "For Me" at bounding box center [153, 23] width 21 height 7
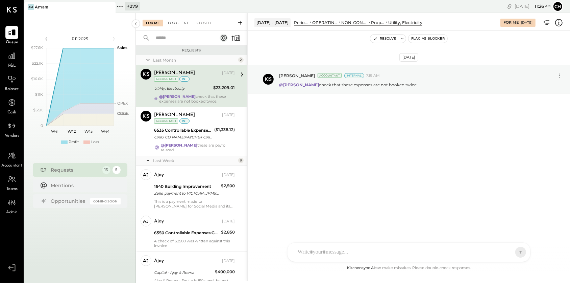
click at [180, 20] on div "For Client" at bounding box center [178, 23] width 27 height 7
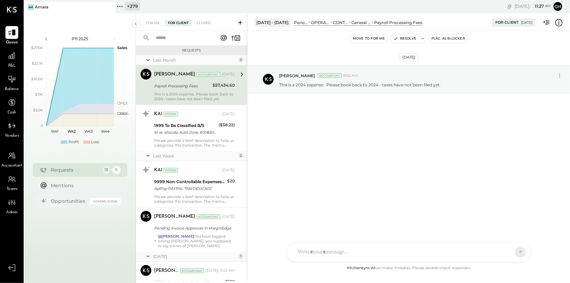
click at [152, 16] on div "For Me For Client Closed" at bounding box center [192, 22] width 112 height 18
click at [153, 21] on div "For Me" at bounding box center [153, 23] width 21 height 7
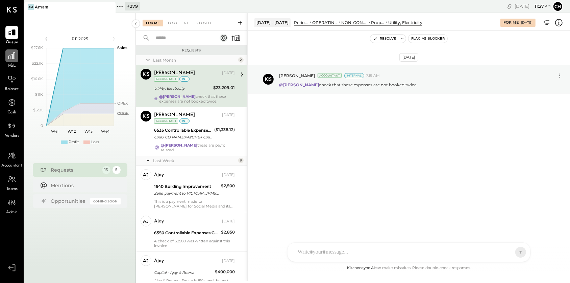
click at [14, 58] on icon at bounding box center [11, 55] width 9 height 9
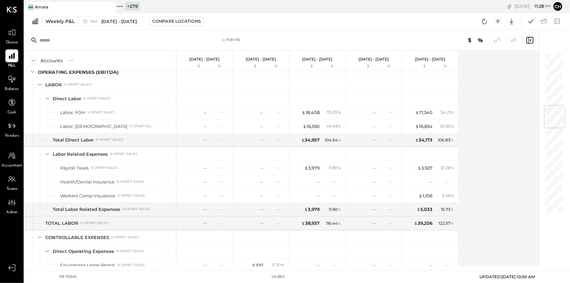
scroll to position [440, 0]
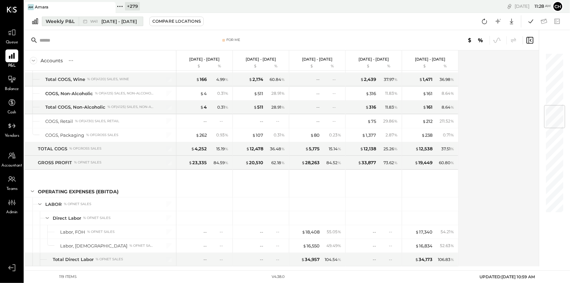
click at [69, 22] on div "Weekly P&L" at bounding box center [60, 21] width 29 height 7
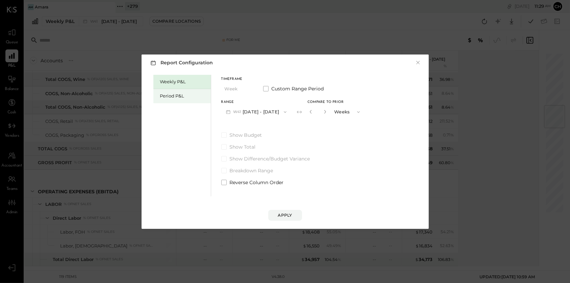
click at [169, 96] on div "Period P&L" at bounding box center [183, 96] width 47 height 6
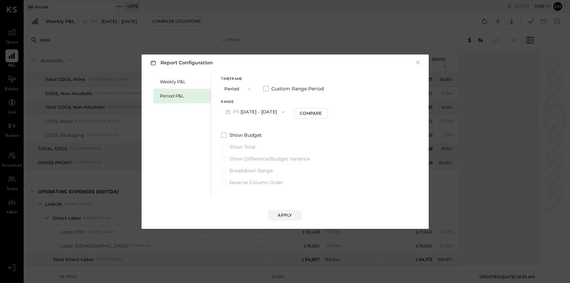
click at [254, 113] on button "P11 [DATE] - [DATE]" at bounding box center [255, 111] width 68 height 13
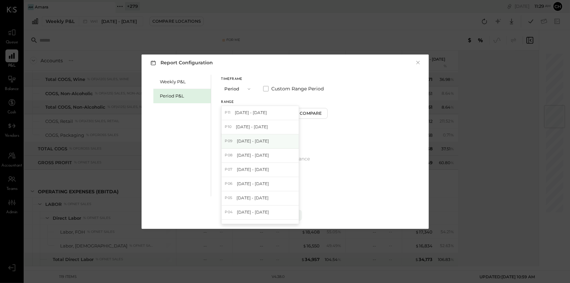
click at [265, 141] on span "[DATE] - [DATE]" at bounding box center [253, 141] width 32 height 6
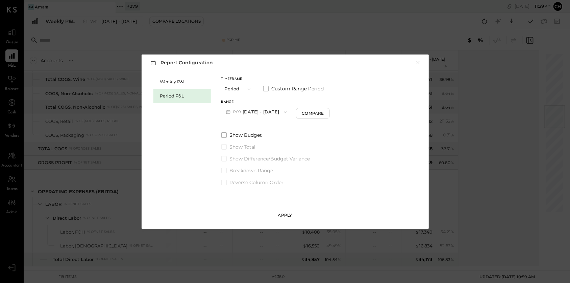
click at [282, 214] on div "Apply" at bounding box center [285, 215] width 14 height 6
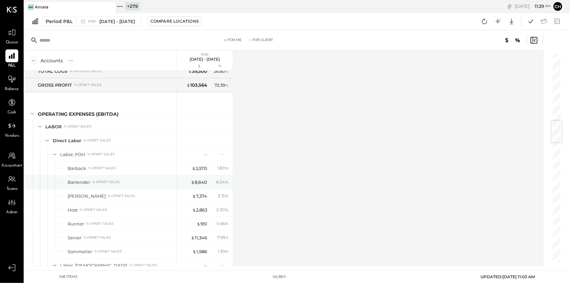
scroll to position [564, 0]
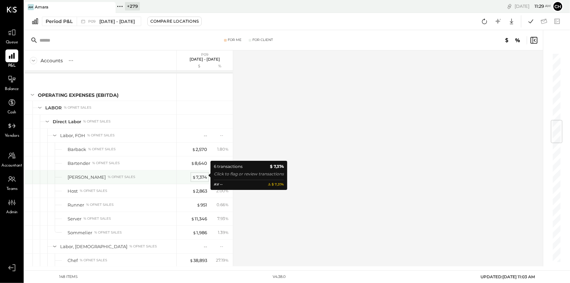
click at [204, 175] on div "$ 7,374" at bounding box center [199, 177] width 15 height 6
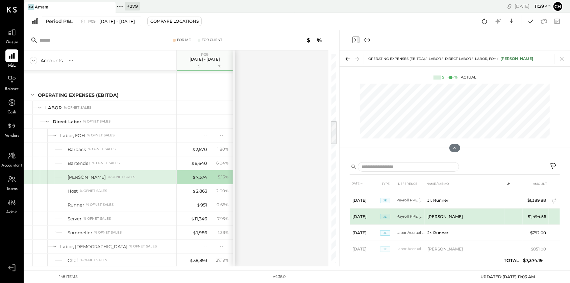
scroll to position [44, 0]
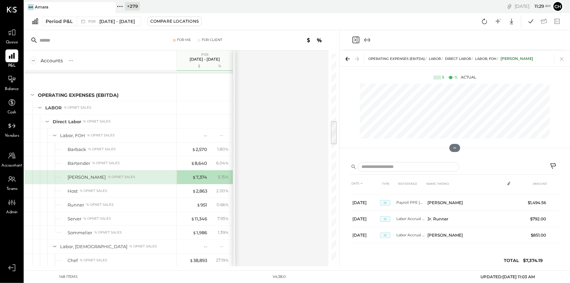
click at [356, 40] on icon "Close panel" at bounding box center [356, 40] width 2 height 3
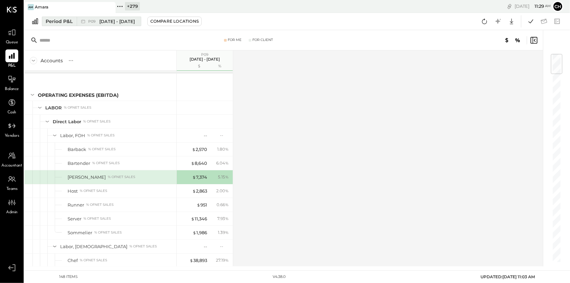
click at [120, 19] on span "[DATE] - [DATE]" at bounding box center [116, 21] width 35 height 6
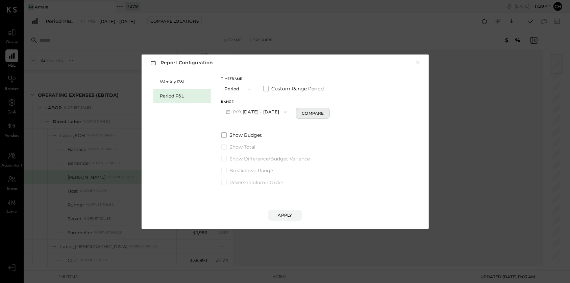
click at [319, 115] on div "Compare" at bounding box center [313, 113] width 22 height 6
click at [326, 111] on icon "button" at bounding box center [325, 112] width 2 height 4
type input "*"
click at [289, 212] on div "Apply" at bounding box center [285, 215] width 14 height 6
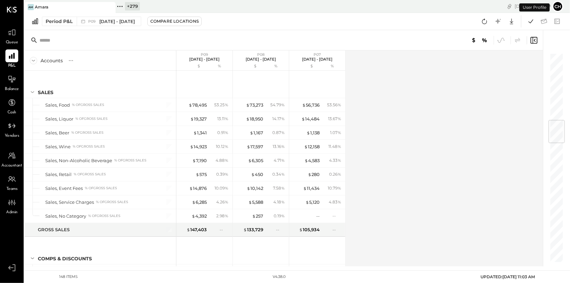
scroll to position [564, 0]
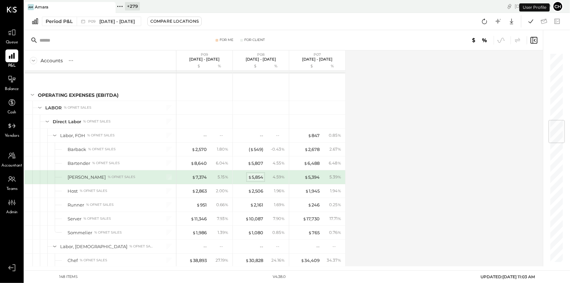
click at [260, 175] on div "$ 5,854" at bounding box center [255, 177] width 15 height 6
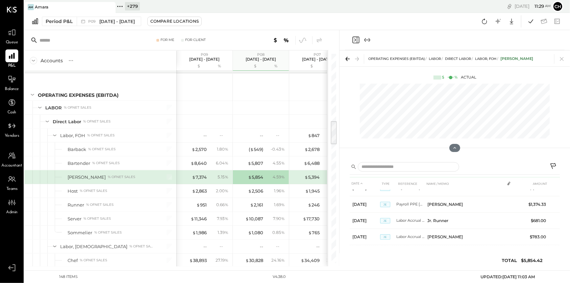
scroll to position [76, 0]
click at [202, 176] on div "$ 7,374" at bounding box center [199, 177] width 15 height 6
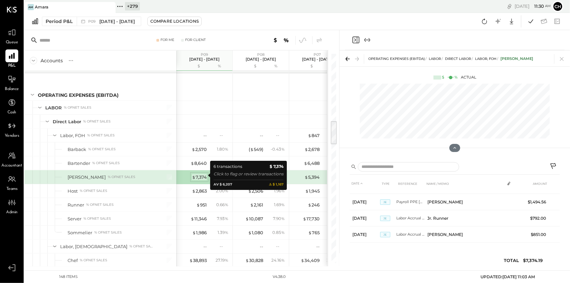
scroll to position [44, 0]
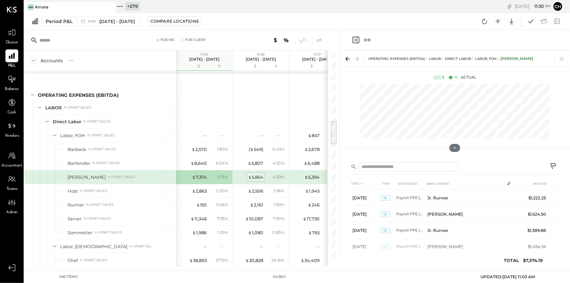
click at [254, 174] on div "$ 5,854" at bounding box center [255, 177] width 15 height 6
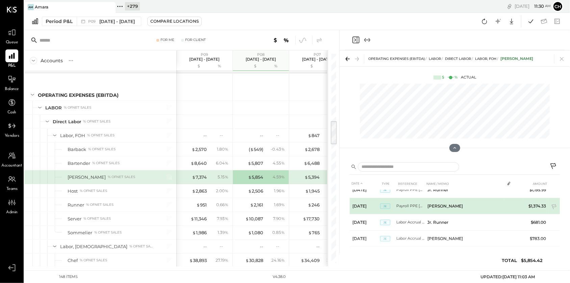
scroll to position [76, 0]
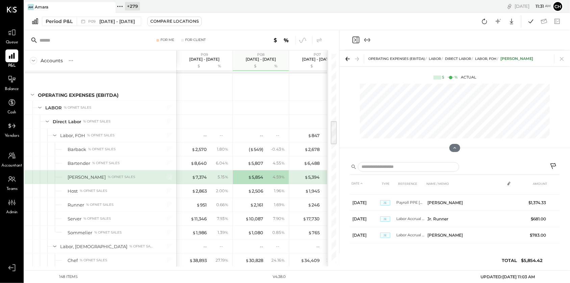
click at [354, 41] on icon "Close panel" at bounding box center [356, 40] width 8 height 8
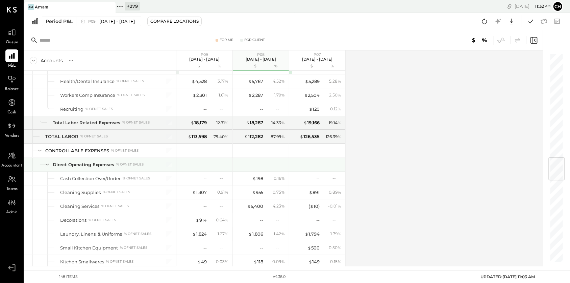
scroll to position [876, 0]
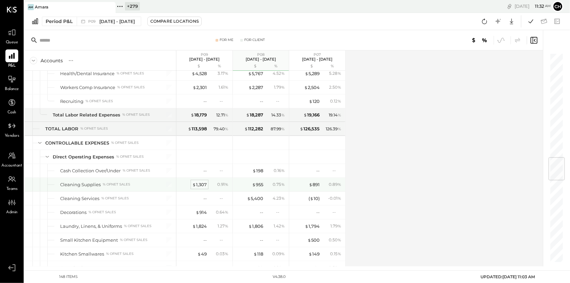
click at [203, 181] on div "$ 1,307" at bounding box center [199, 184] width 15 height 6
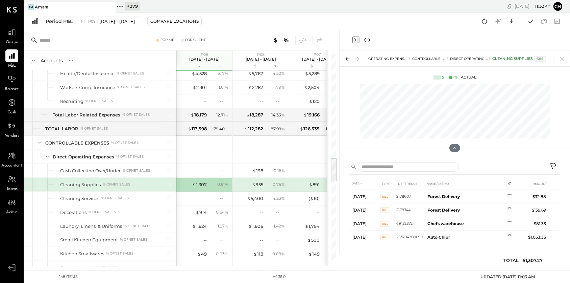
click at [355, 39] on icon "Close panel" at bounding box center [356, 40] width 8 height 8
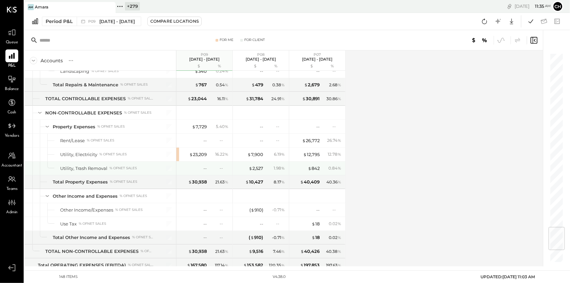
scroll to position [1525, 0]
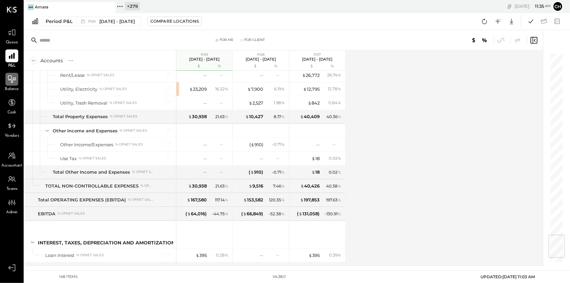
click at [9, 80] on icon at bounding box center [11, 79] width 9 height 9
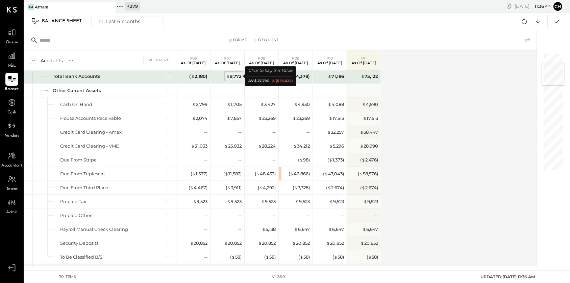
scroll to position [8, 0]
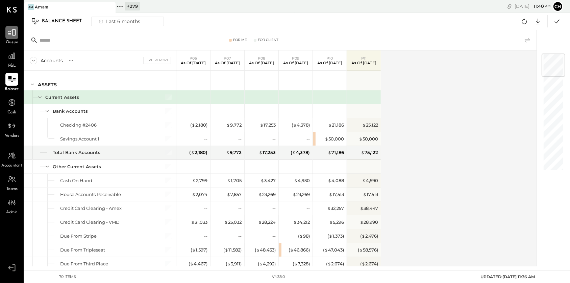
click at [13, 35] on icon at bounding box center [11, 32] width 9 height 9
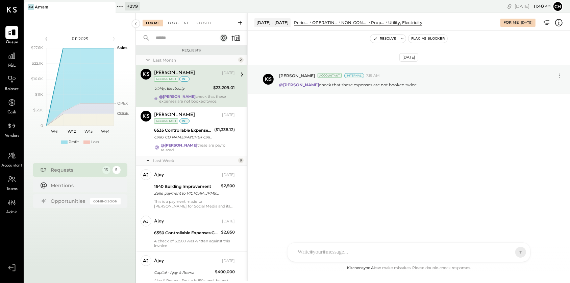
click at [180, 23] on div "For Client" at bounding box center [178, 23] width 27 height 7
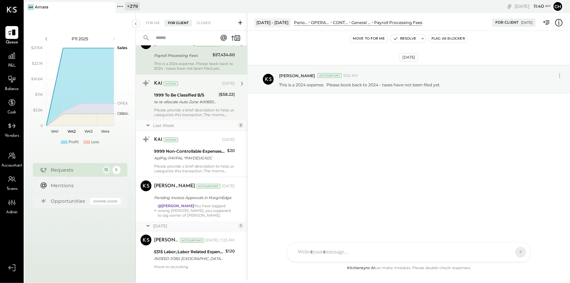
scroll to position [34, 0]
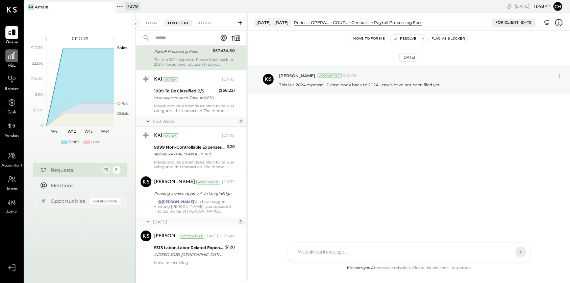
click at [12, 55] on icon at bounding box center [11, 55] width 7 height 7
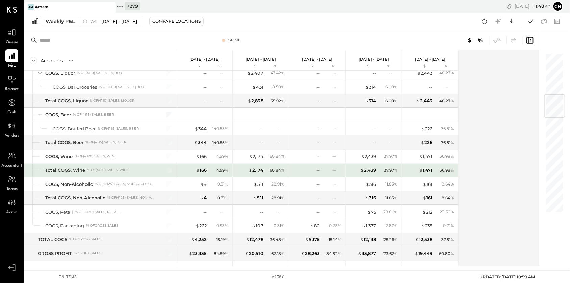
scroll to position [364, 0]
